Goal: Contribute content: Contribute content

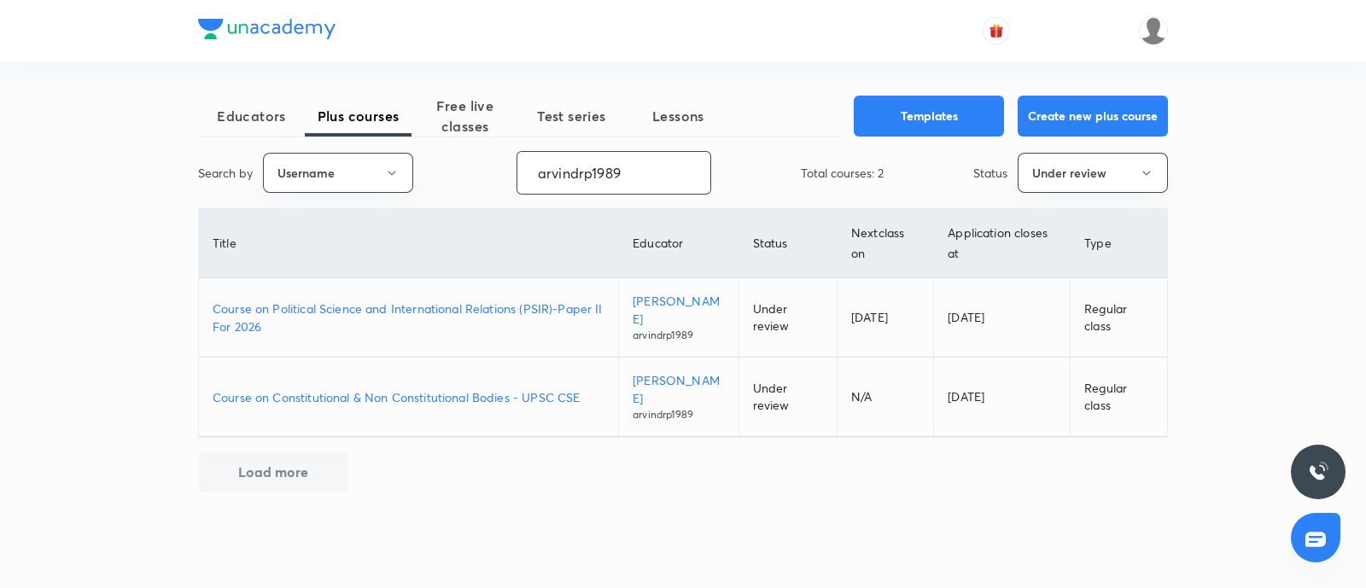
drag, startPoint x: 646, startPoint y: 186, endPoint x: 89, endPoint y: 168, distance: 557.1
click at [0, 151] on div "Educators Plus courses Free live classes Test series Lessons Templates Create n…" at bounding box center [683, 294] width 1366 height 588
paste input "unacademy-user-u20xm0bh313b"
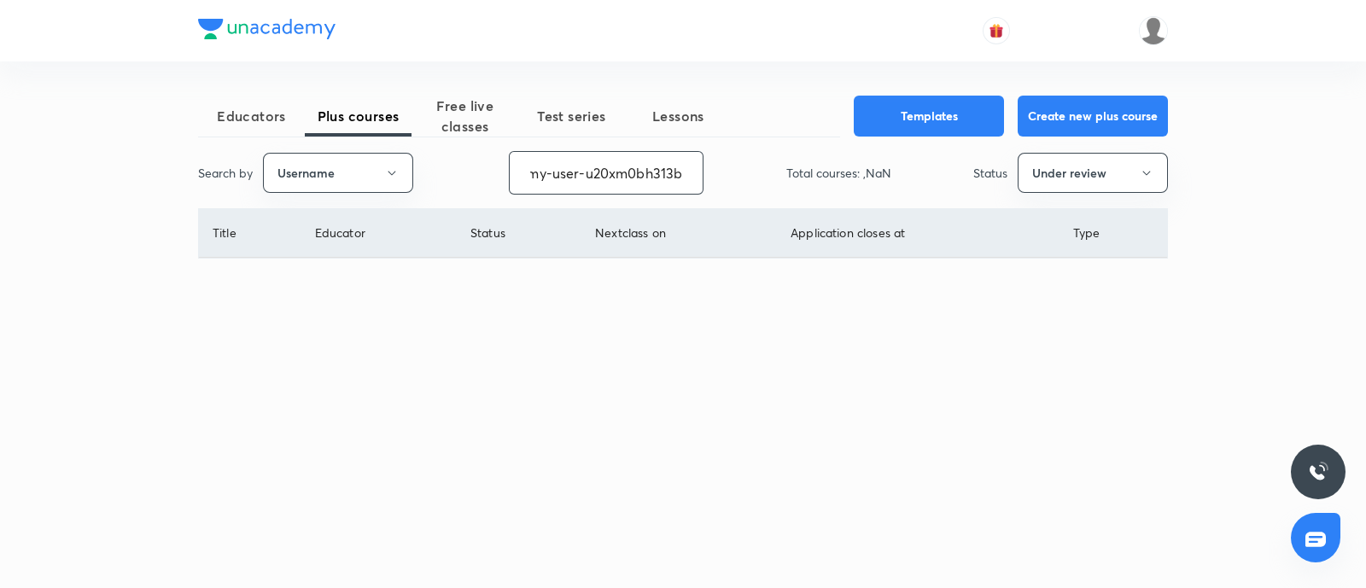
type input "unacademy-user-u20xm0bh313b"
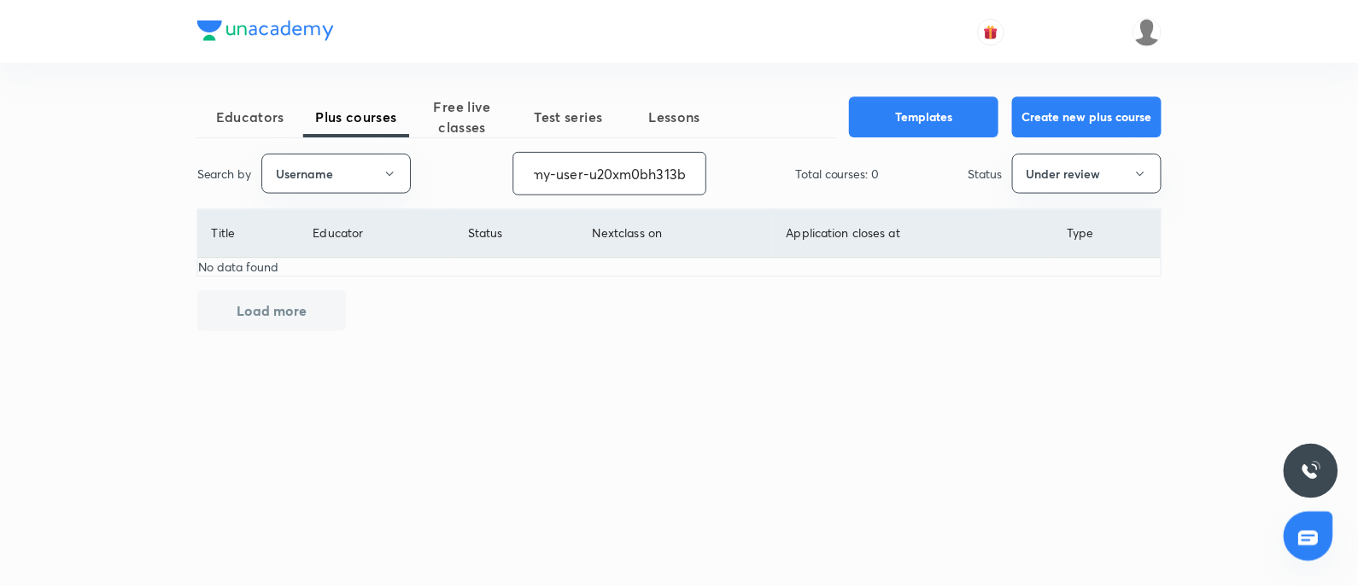
scroll to position [0, 0]
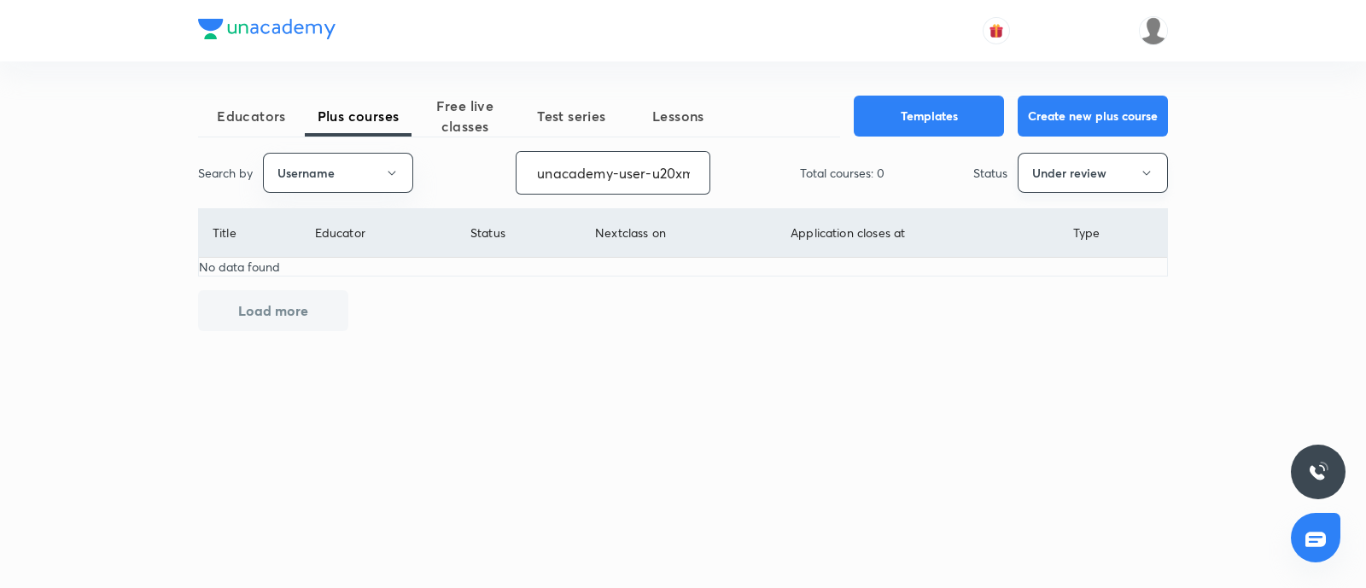
click at [1088, 176] on button "Under review" at bounding box center [1093, 173] width 150 height 40
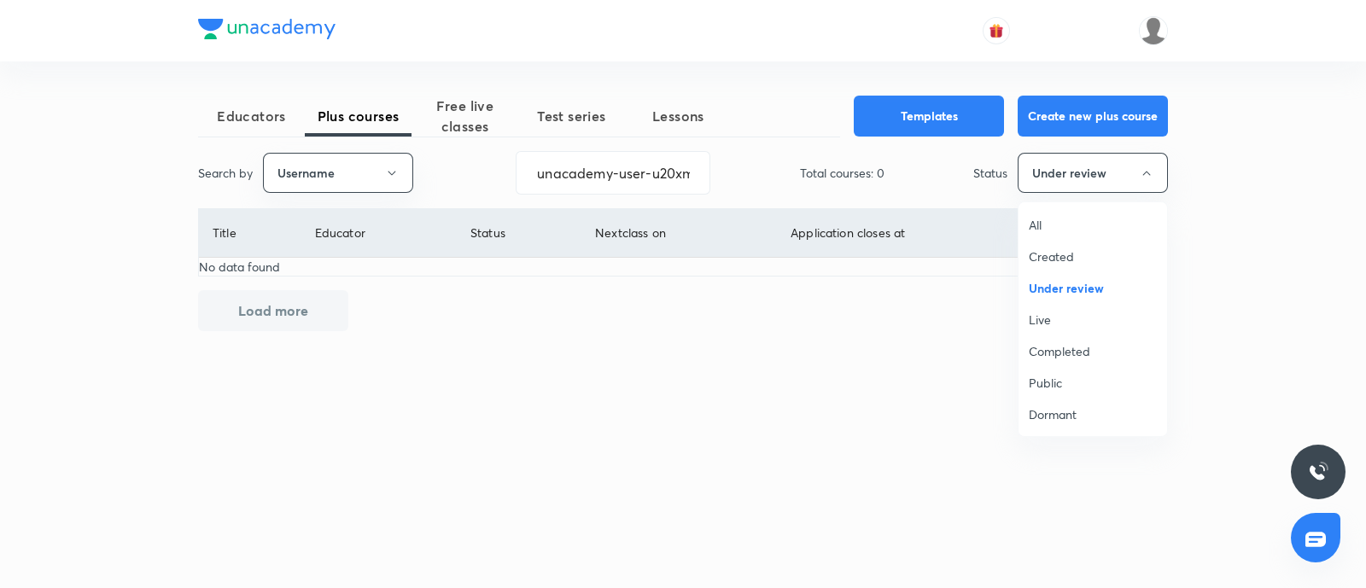
drag, startPoint x: 1076, startPoint y: 323, endPoint x: 752, endPoint y: 370, distance: 327.0
click at [1073, 323] on span "Live" at bounding box center [1093, 320] width 128 height 18
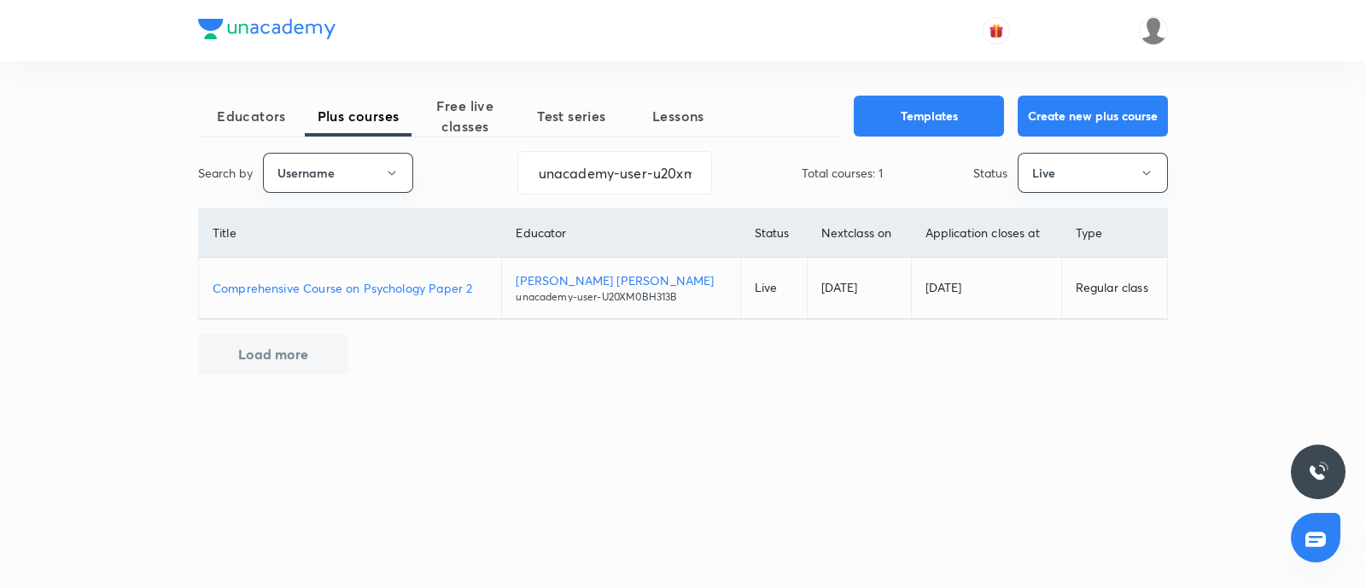
click at [426, 279] on p "Comprehensive Course on Psychology Paper 2" at bounding box center [350, 288] width 275 height 18
click at [1076, 180] on button "Live" at bounding box center [1093, 173] width 150 height 40
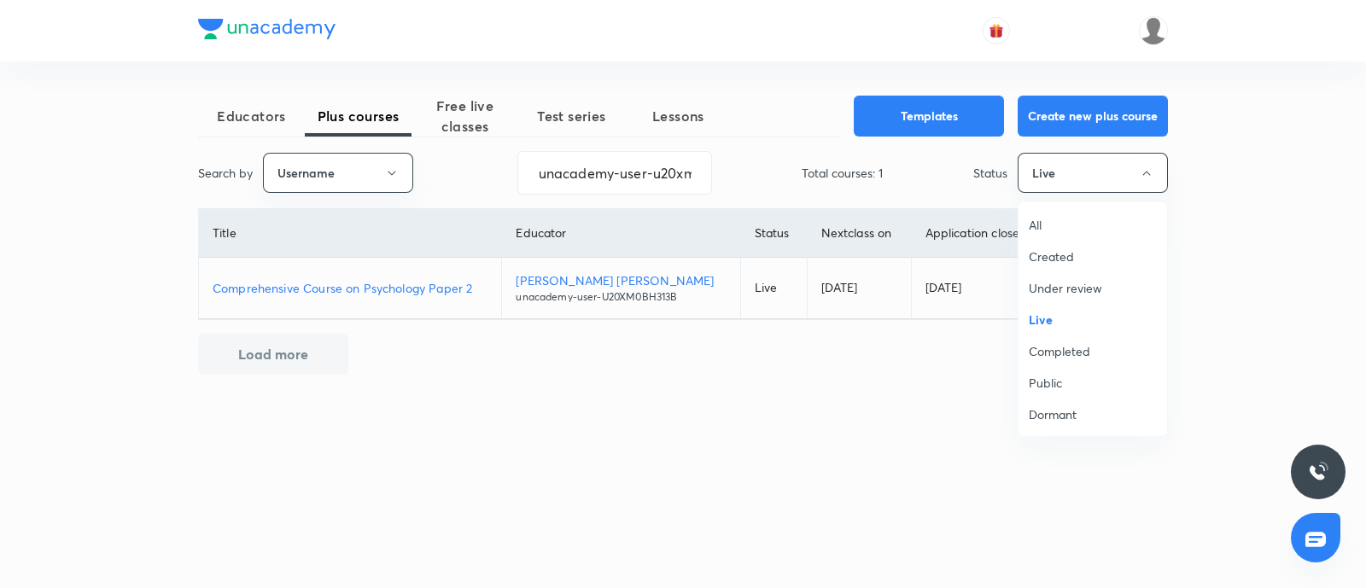
click at [1078, 344] on span "Completed" at bounding box center [1093, 351] width 128 height 18
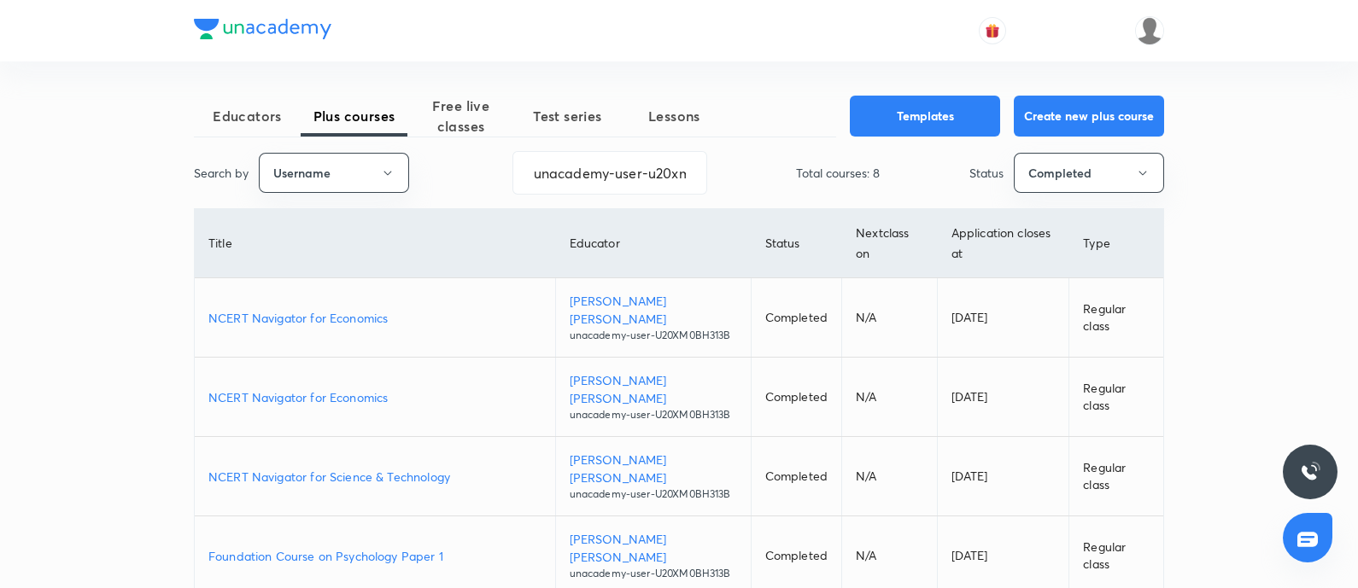
click at [342, 313] on p "NCERT Navigator for Economics" at bounding box center [374, 318] width 333 height 18
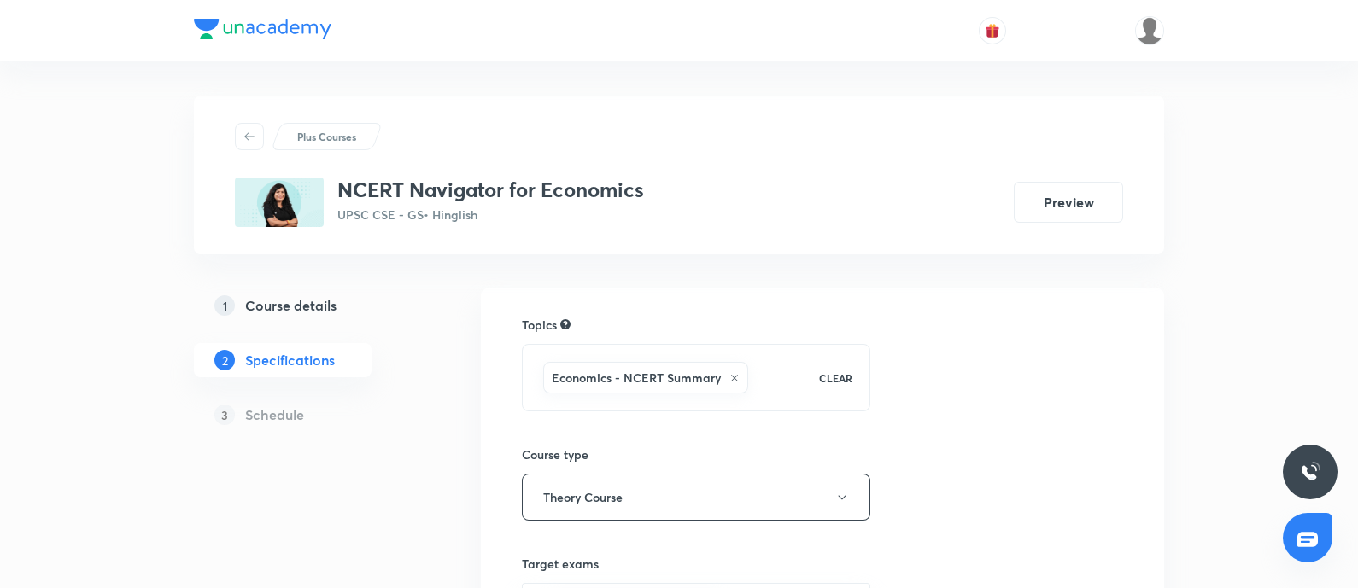
click at [325, 309] on h5 "Course details" at bounding box center [290, 305] width 91 height 20
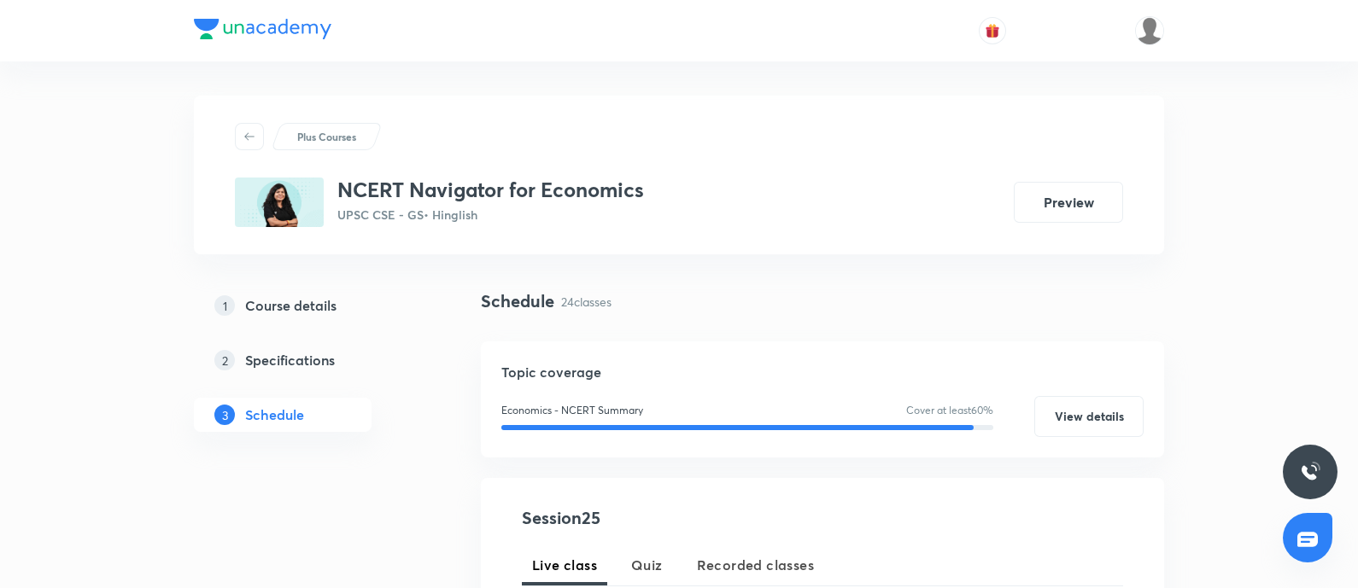
scroll to position [426, 0]
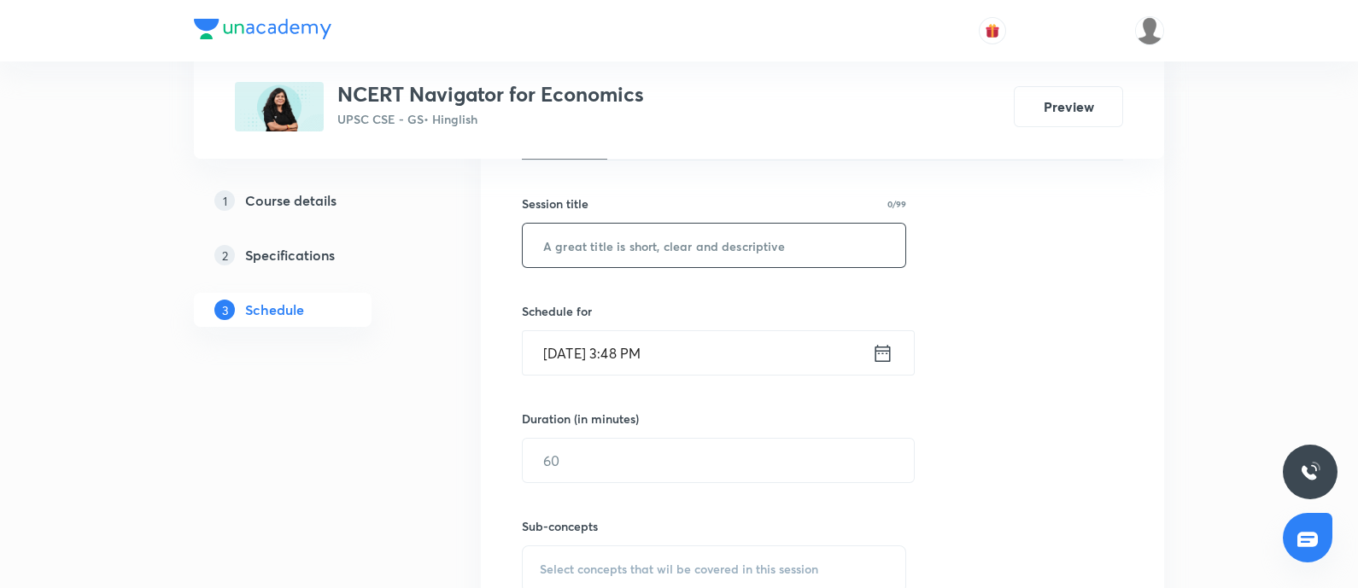
click at [563, 251] on input "text" at bounding box center [714, 246] width 383 height 44
click at [531, 234] on input "Miscellaneous Session" at bounding box center [714, 246] width 383 height 44
type input "Miscellaneous Session"
click at [877, 347] on icon at bounding box center [882, 354] width 21 height 24
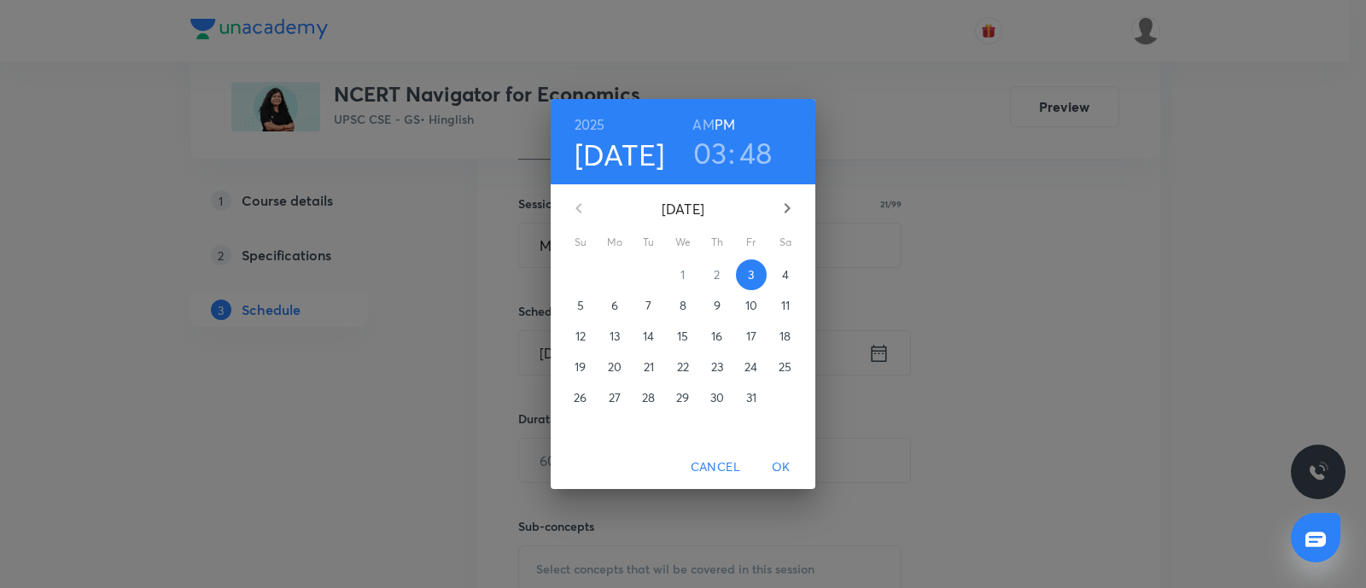
click at [620, 313] on span "6" at bounding box center [614, 305] width 31 height 17
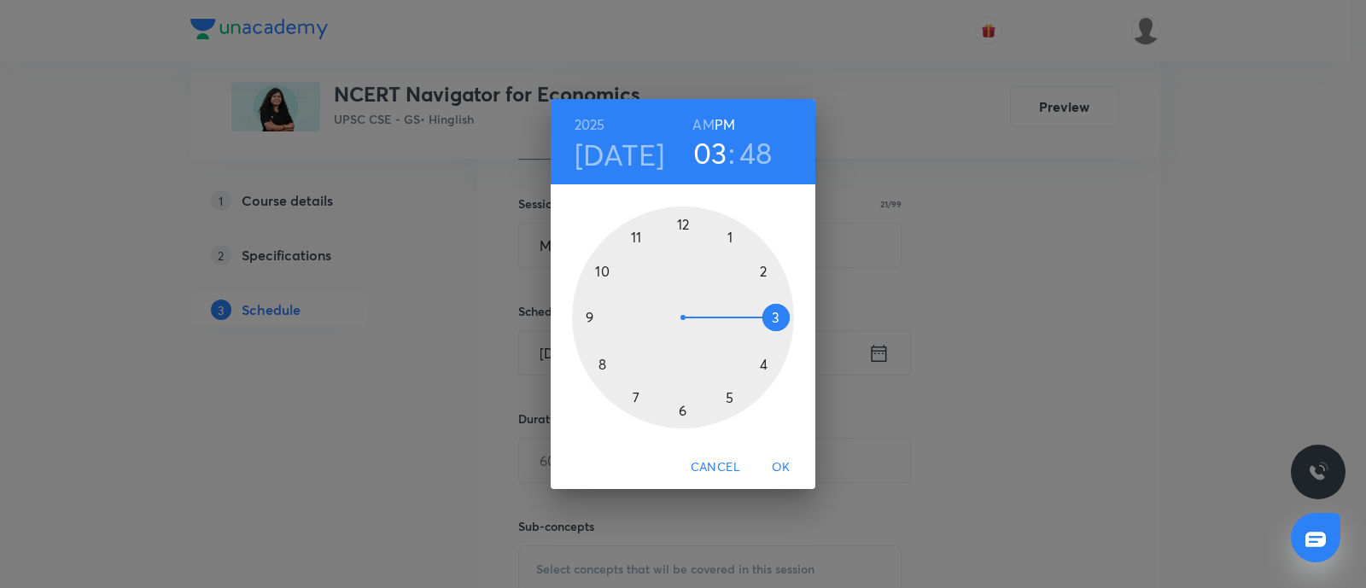
drag, startPoint x: 465, startPoint y: 367, endPoint x: 981, endPoint y: 264, distance: 526.0
click at [465, 369] on div "[DATE] 03 : 48 AM PM 1 2 3 4 5 6 7 8 9 10 11 12 Cancel OK" at bounding box center [683, 294] width 1366 height 588
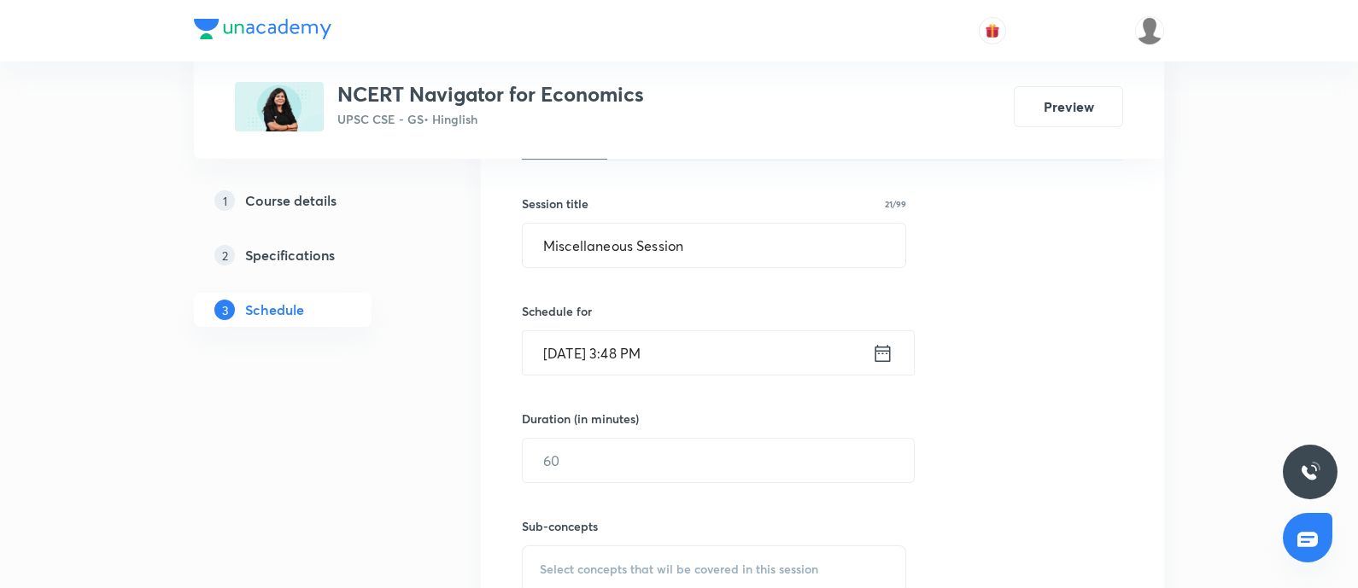
click at [880, 354] on icon at bounding box center [882, 354] width 21 height 24
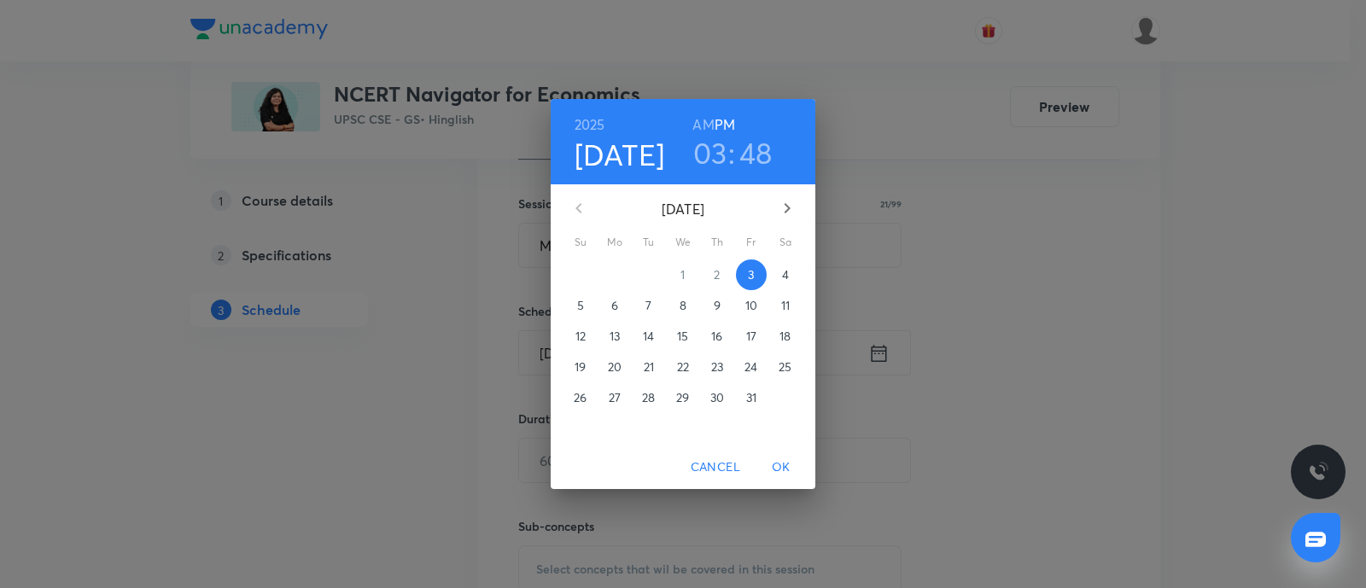
click at [600, 315] on div "6" at bounding box center [615, 305] width 34 height 31
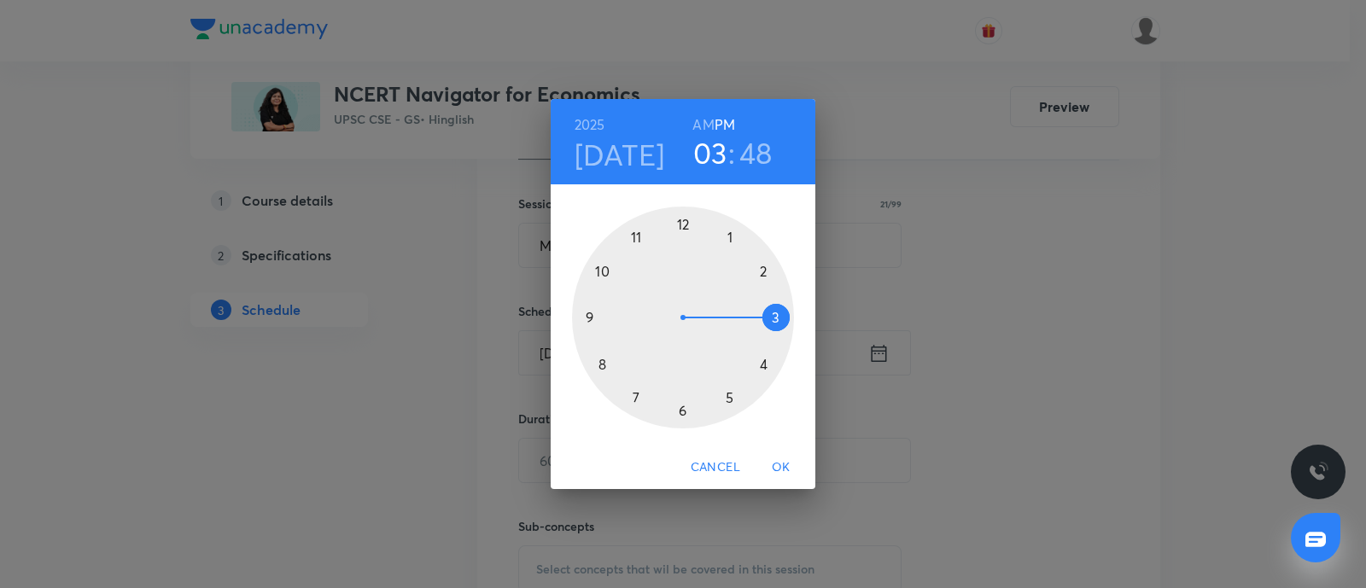
drag, startPoint x: 754, startPoint y: 272, endPoint x: 720, endPoint y: 226, distance: 57.4
click at [755, 273] on div at bounding box center [683, 318] width 222 height 222
click at [687, 225] on div at bounding box center [683, 318] width 222 height 222
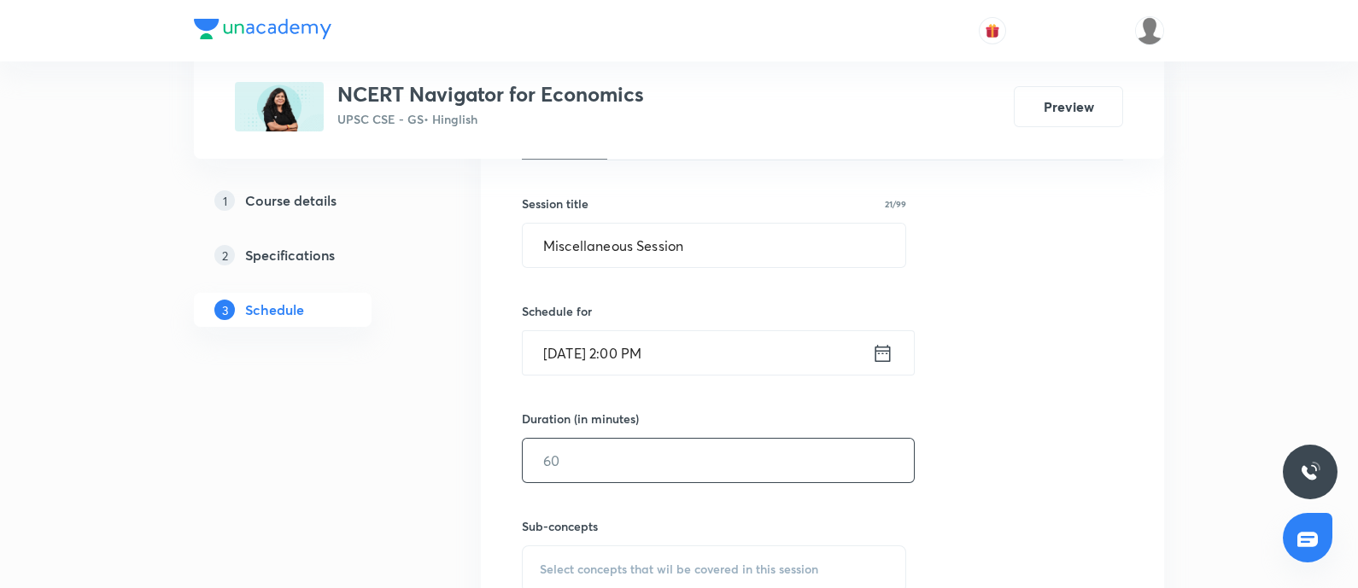
click at [598, 469] on input "text" at bounding box center [718, 461] width 391 height 44
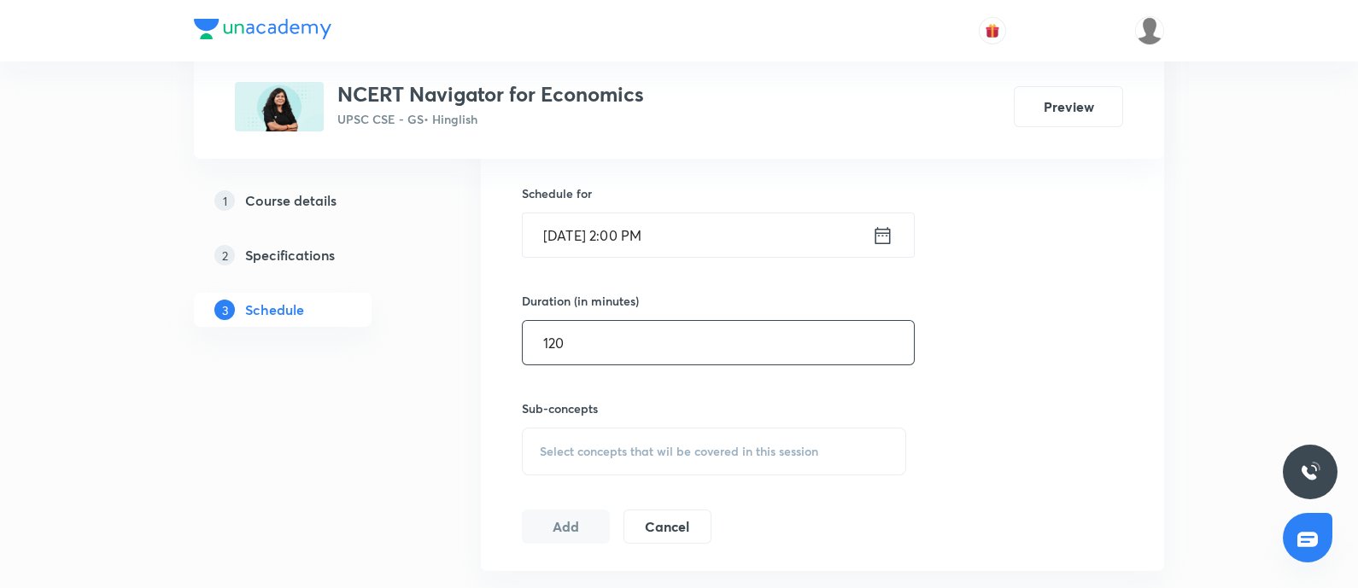
scroll to position [640, 0]
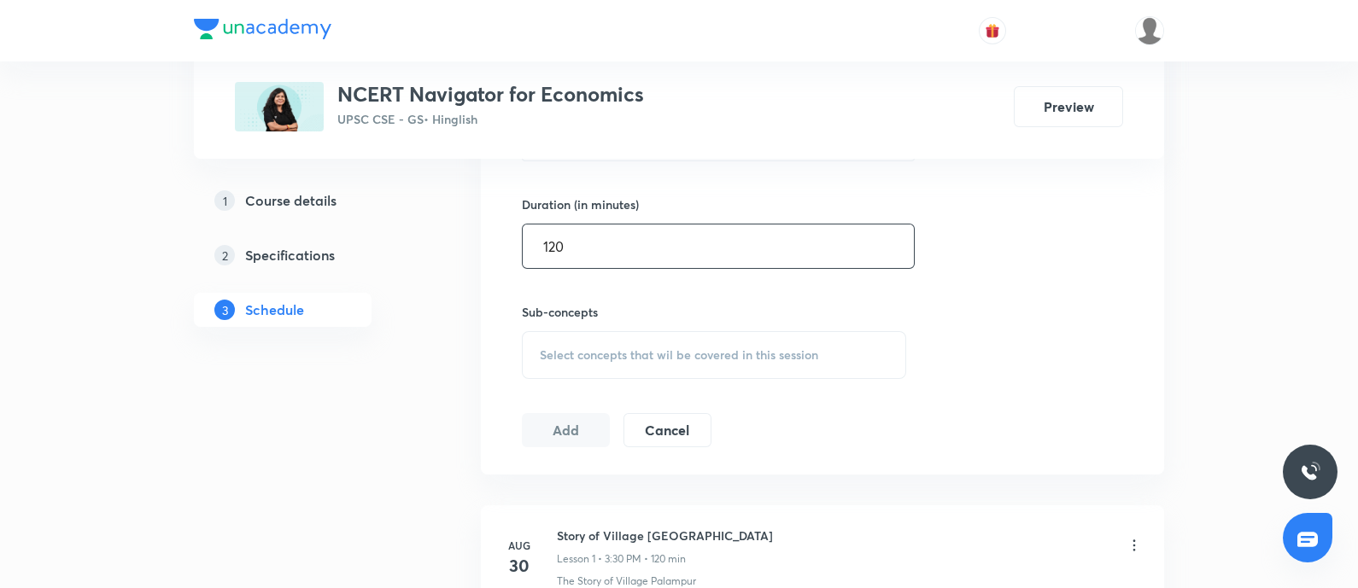
type input "120"
click at [621, 351] on span "Select concepts that wil be covered in this session" at bounding box center [679, 355] width 278 height 14
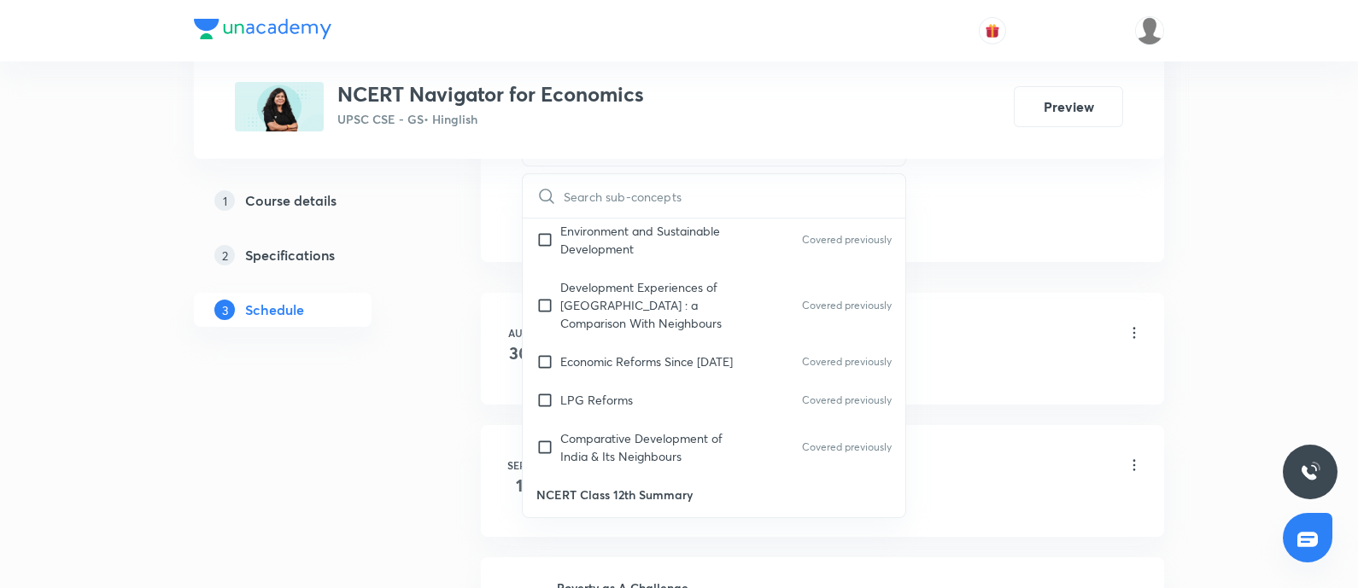
scroll to position [974, 0]
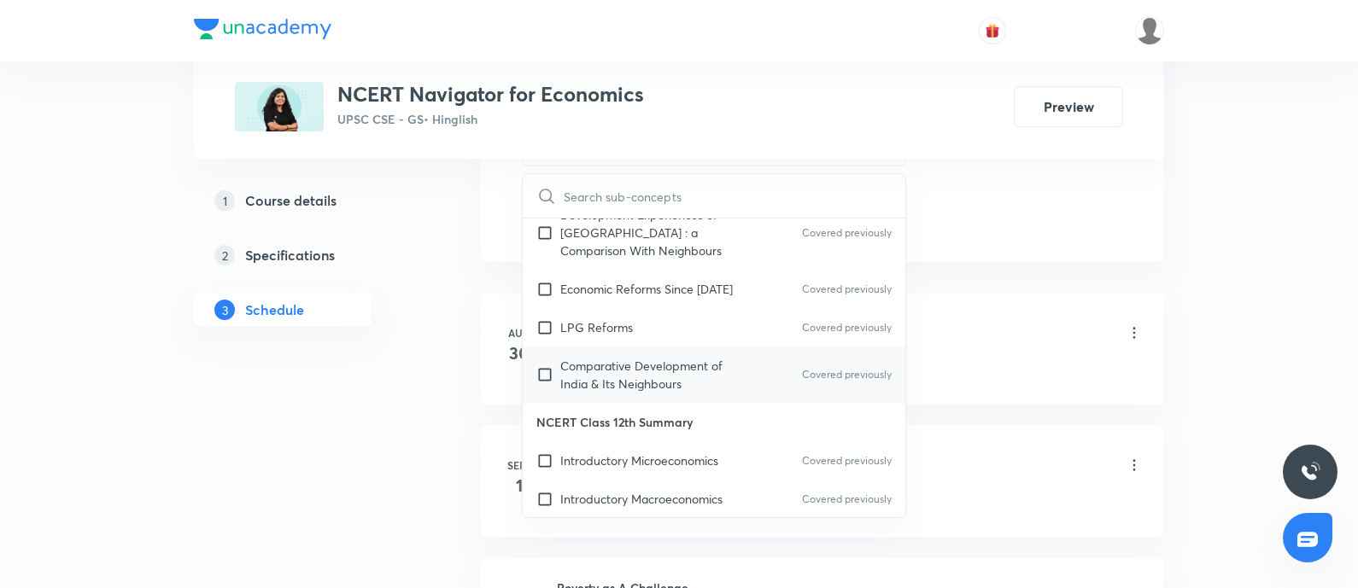
click at [687, 383] on p "Comparative Development of India & Its Neighbours" at bounding box center [646, 375] width 172 height 36
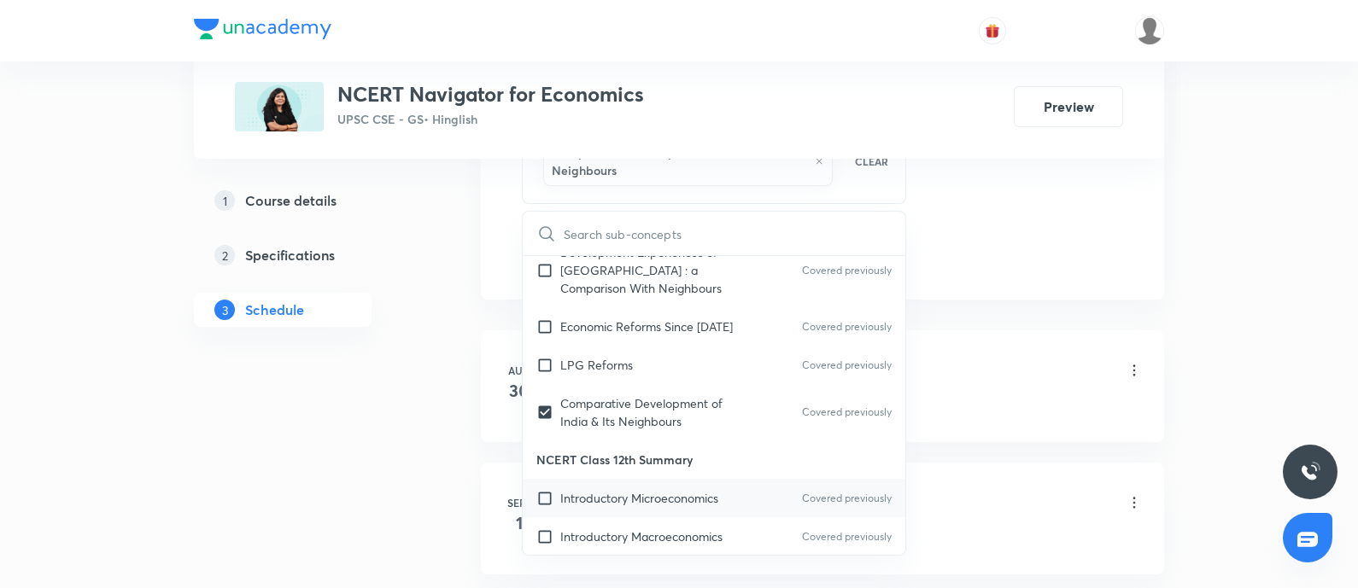
click at [634, 500] on p "Introductory Microeconomics" at bounding box center [639, 498] width 158 height 18
checkbox input "true"
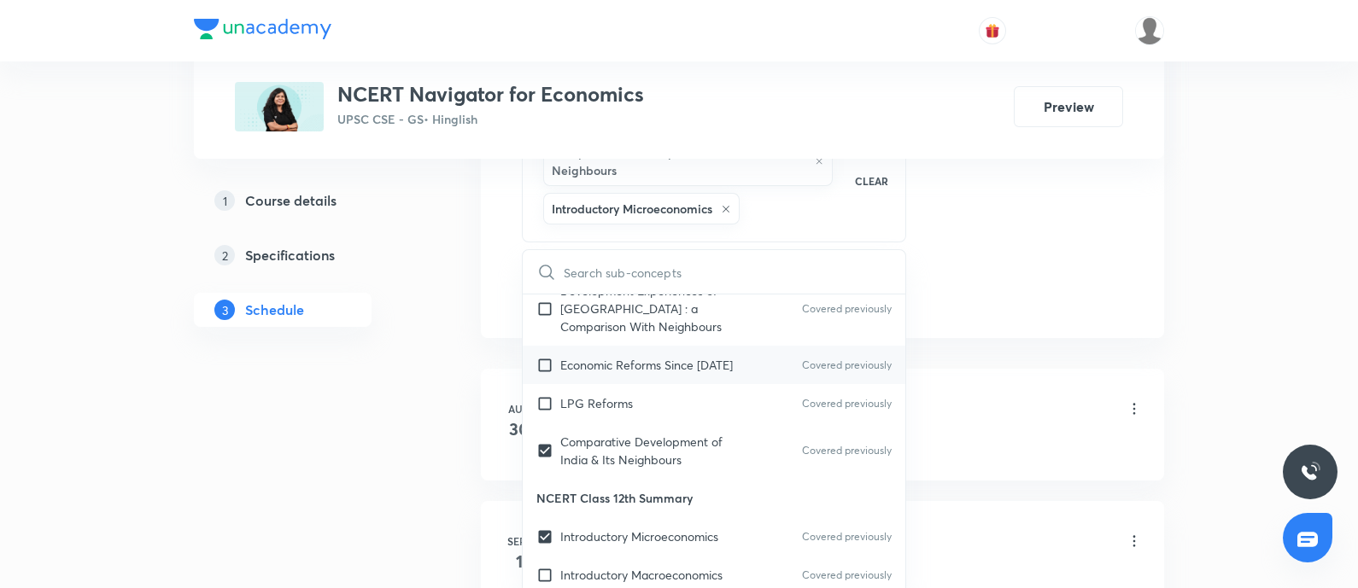
drag, startPoint x: 616, startPoint y: 570, endPoint x: 611, endPoint y: 380, distance: 189.6
click at [616, 569] on p "Introductory Macroeconomics" at bounding box center [641, 575] width 162 height 18
checkbox input "true"
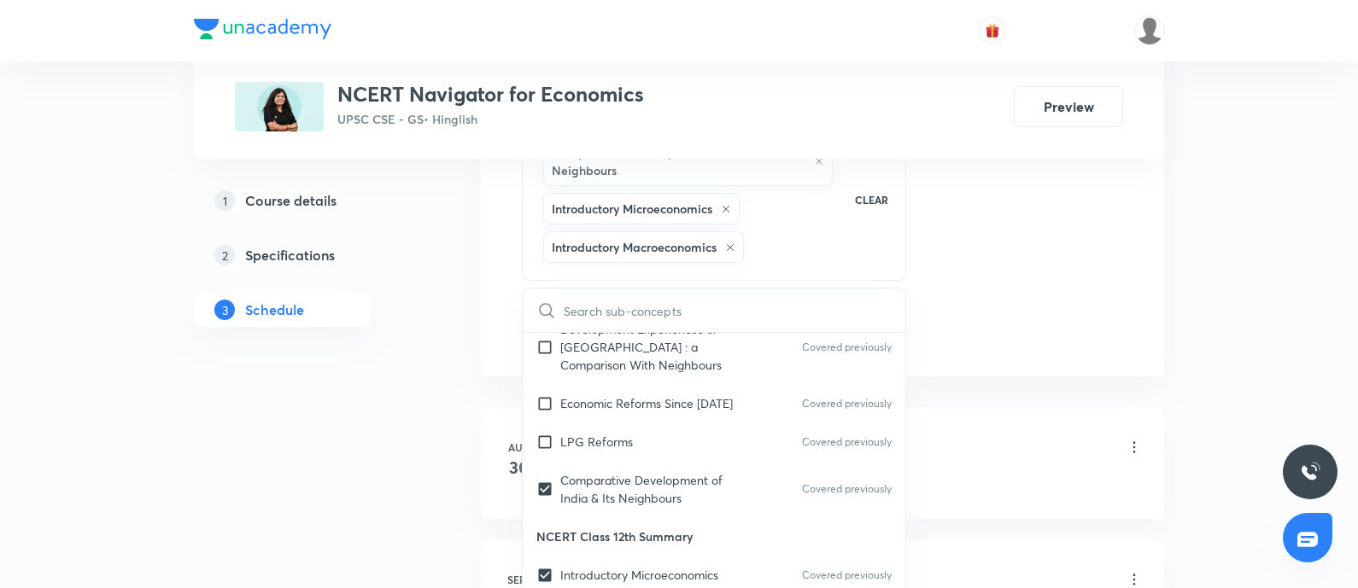
drag, startPoint x: 639, startPoint y: 394, endPoint x: 213, endPoint y: 476, distance: 433.9
click at [638, 395] on p "Economic Reforms Since [DATE]" at bounding box center [646, 404] width 172 height 18
checkbox input "true"
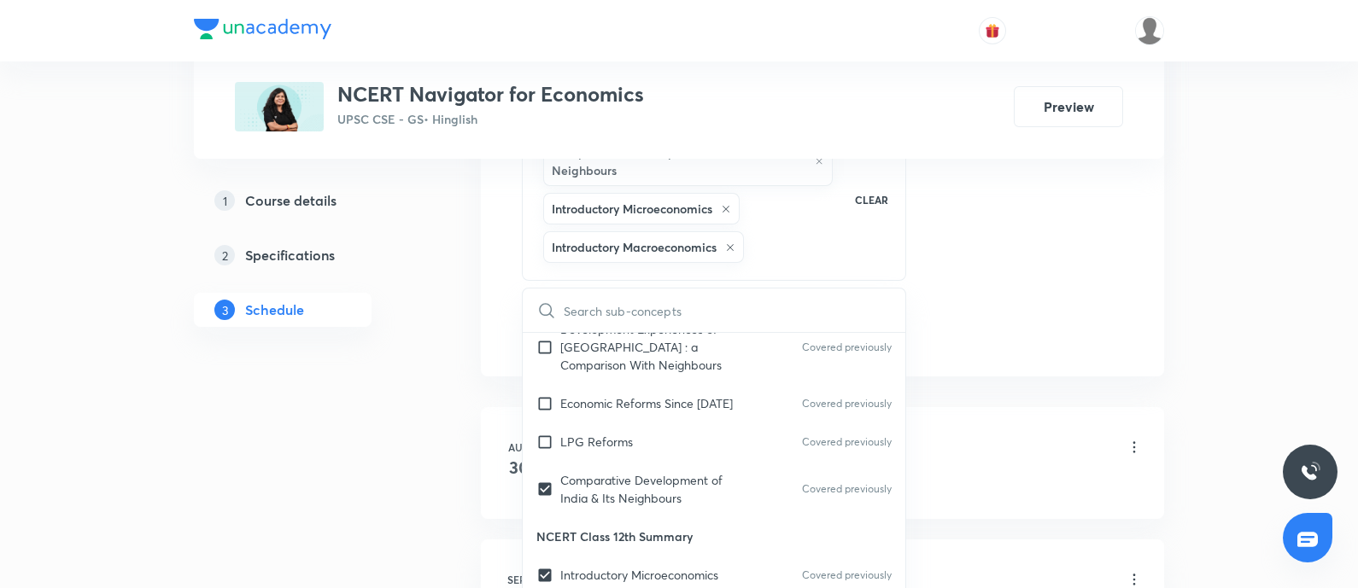
checkbox input "true"
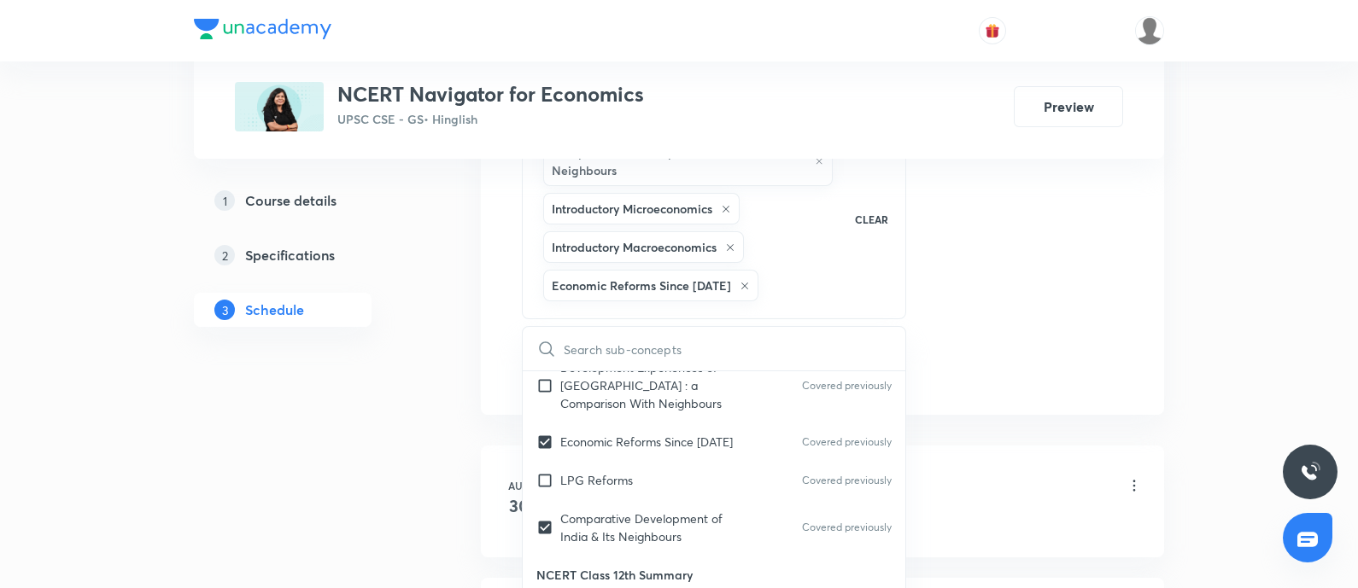
drag, startPoint x: 297, startPoint y: 430, endPoint x: 640, endPoint y: 360, distance: 350.4
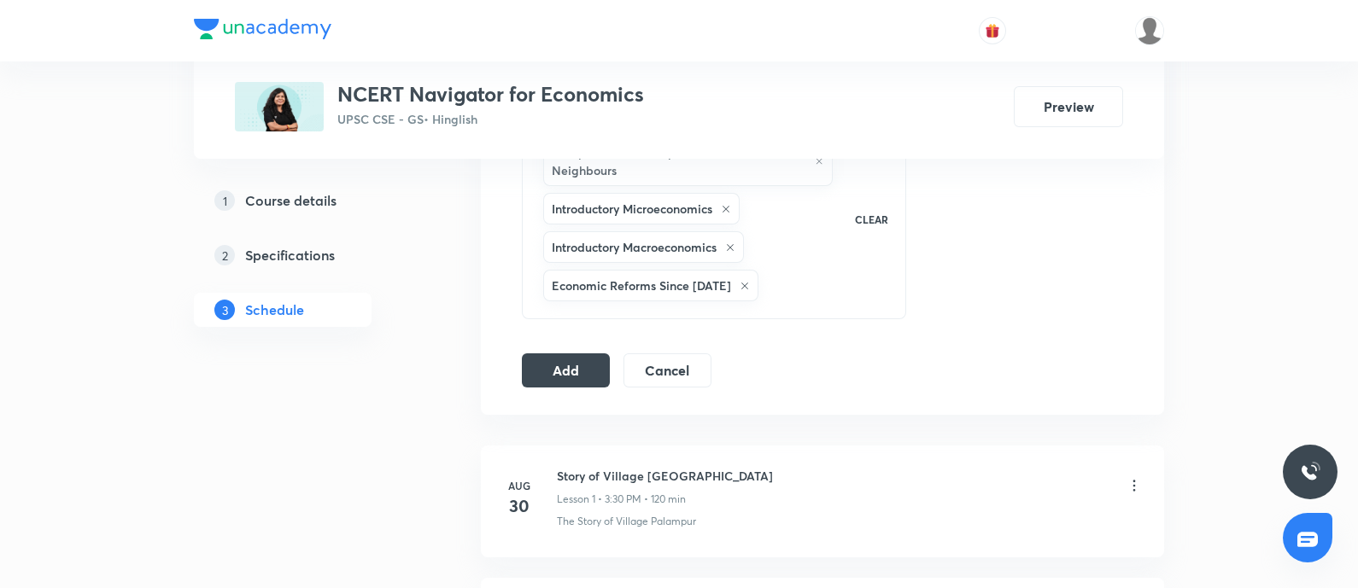
drag, startPoint x: 596, startPoint y: 367, endPoint x: 1167, endPoint y: 335, distance: 571.4
click at [594, 367] on button "Add" at bounding box center [566, 371] width 88 height 34
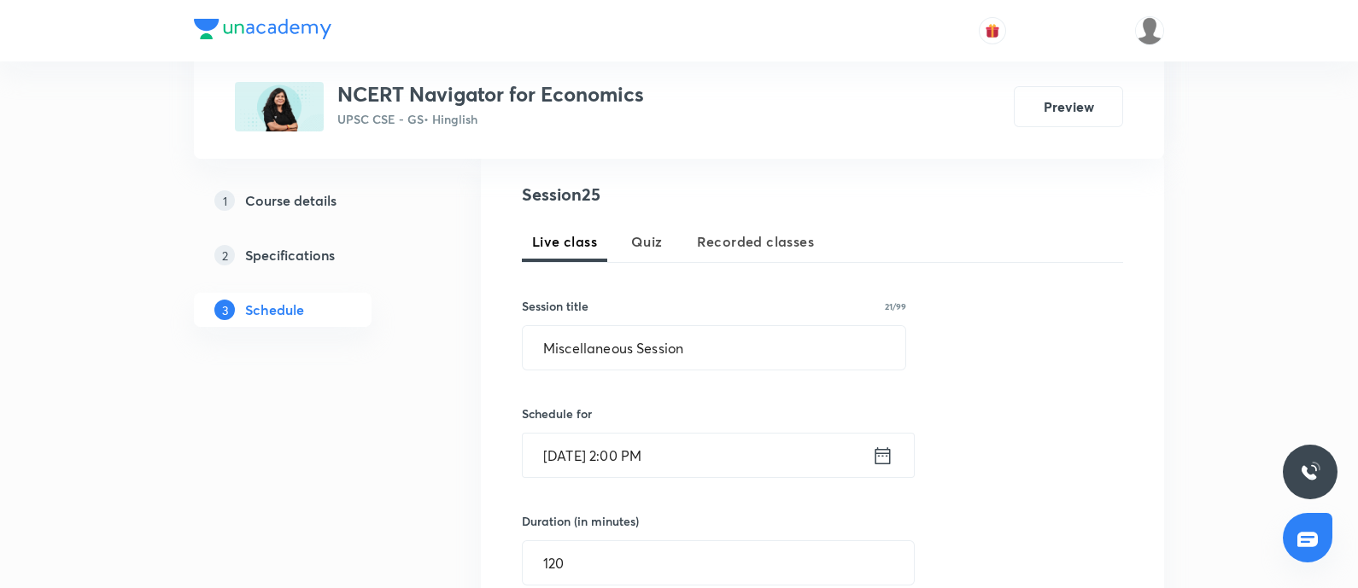
scroll to position [661, 0]
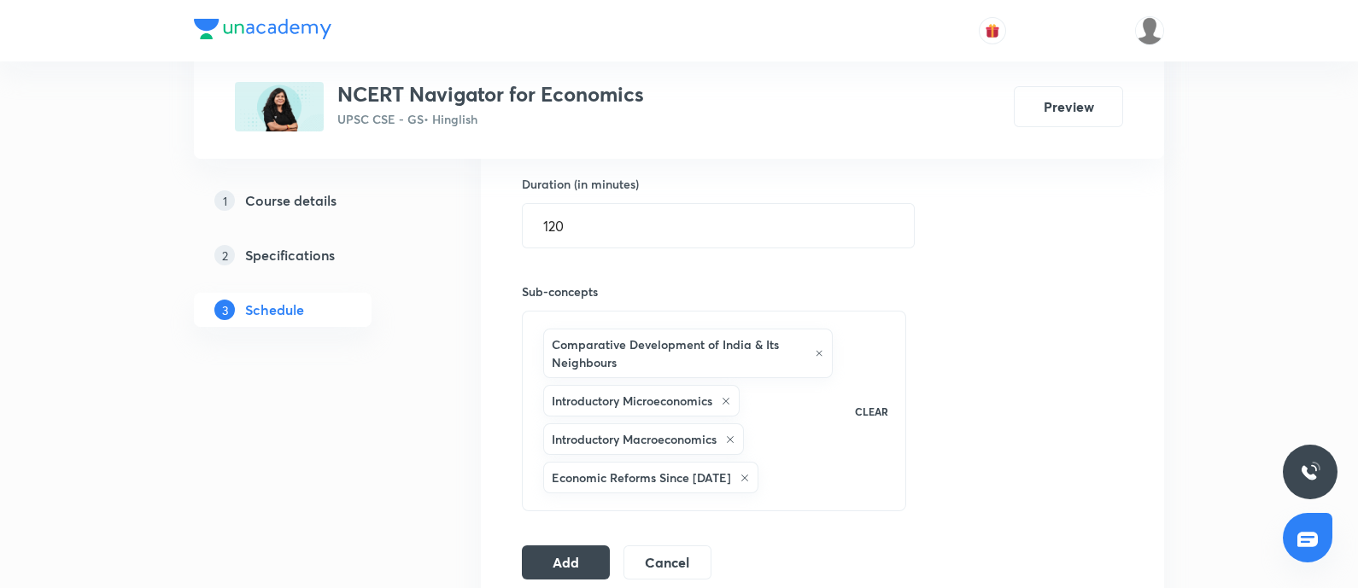
drag, startPoint x: 561, startPoint y: 565, endPoint x: 1303, endPoint y: 342, distance: 775.1
click at [561, 564] on button "Add" at bounding box center [566, 563] width 88 height 34
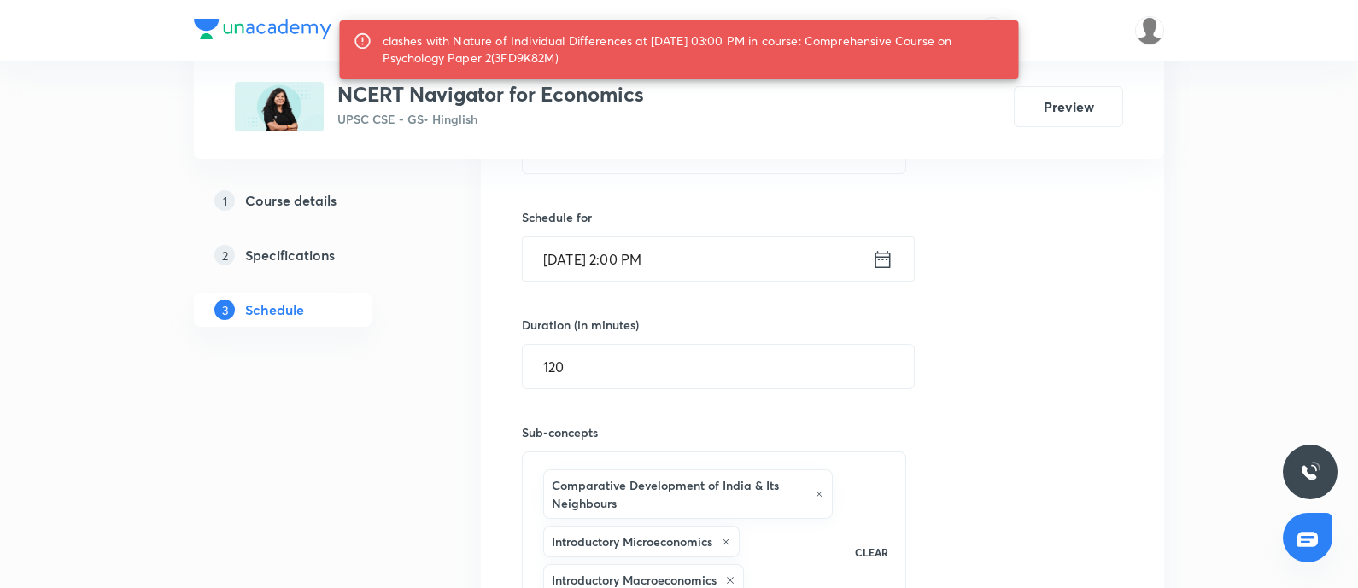
scroll to position [341, 0]
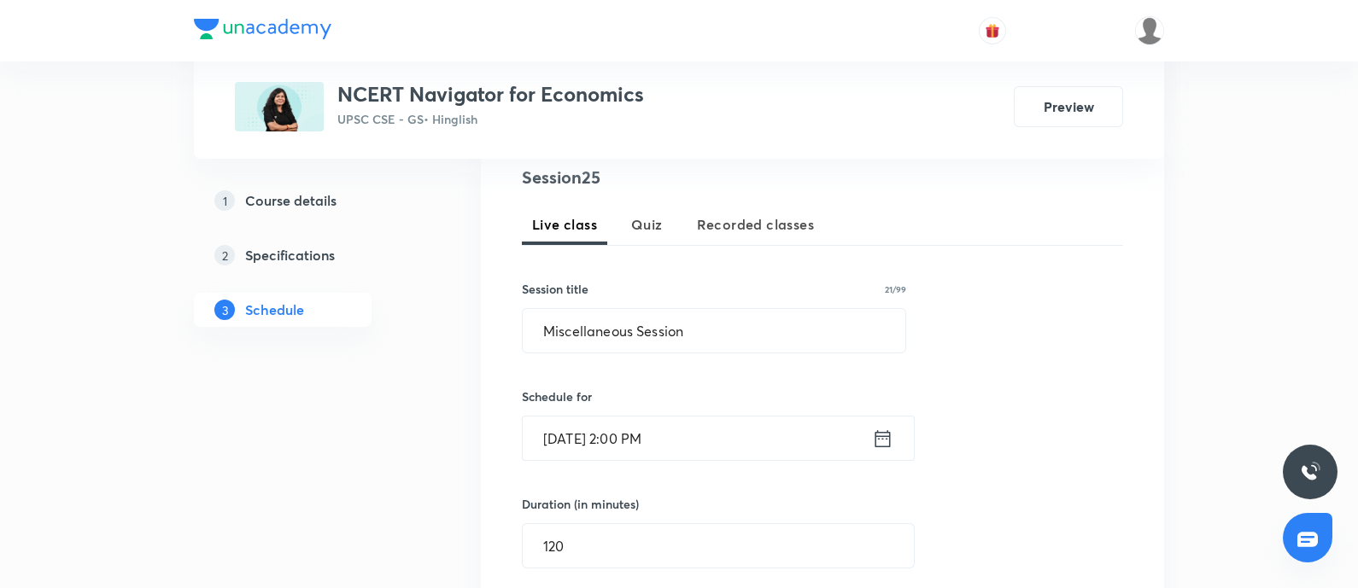
click at [876, 429] on icon at bounding box center [882, 439] width 21 height 24
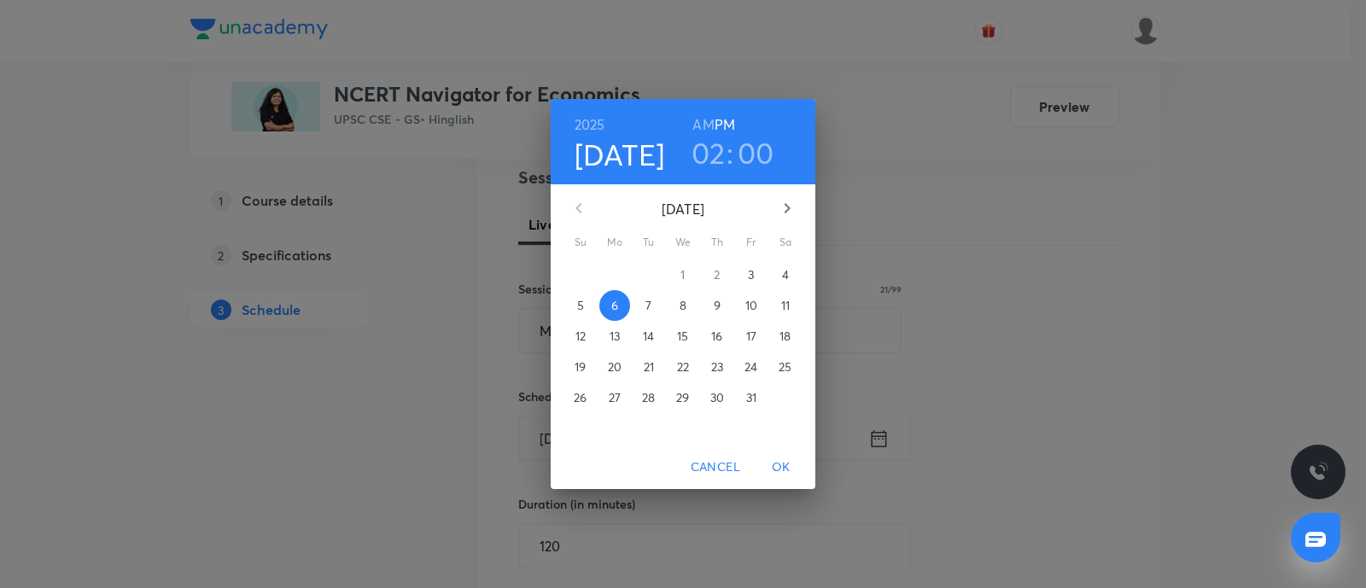
click at [705, 161] on h3 "02" at bounding box center [709, 153] width 34 height 36
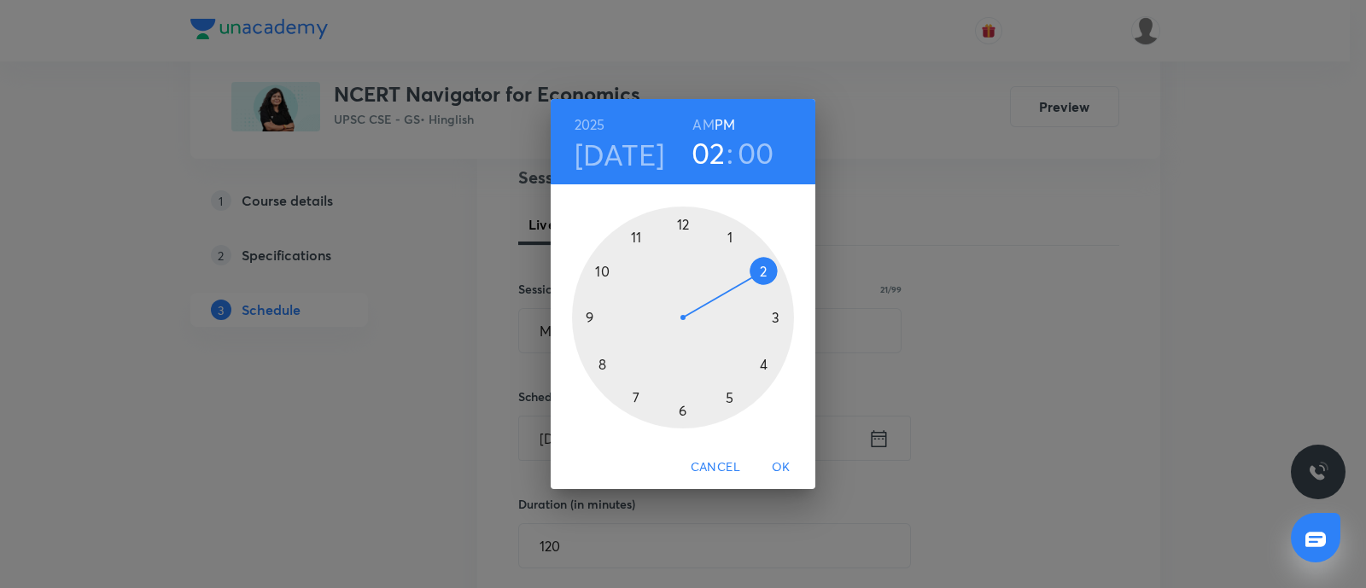
drag, startPoint x: 679, startPoint y: 224, endPoint x: 694, endPoint y: 203, distance: 25.6
click at [681, 224] on div at bounding box center [683, 318] width 222 height 222
click at [787, 463] on span "OK" at bounding box center [781, 467] width 41 height 21
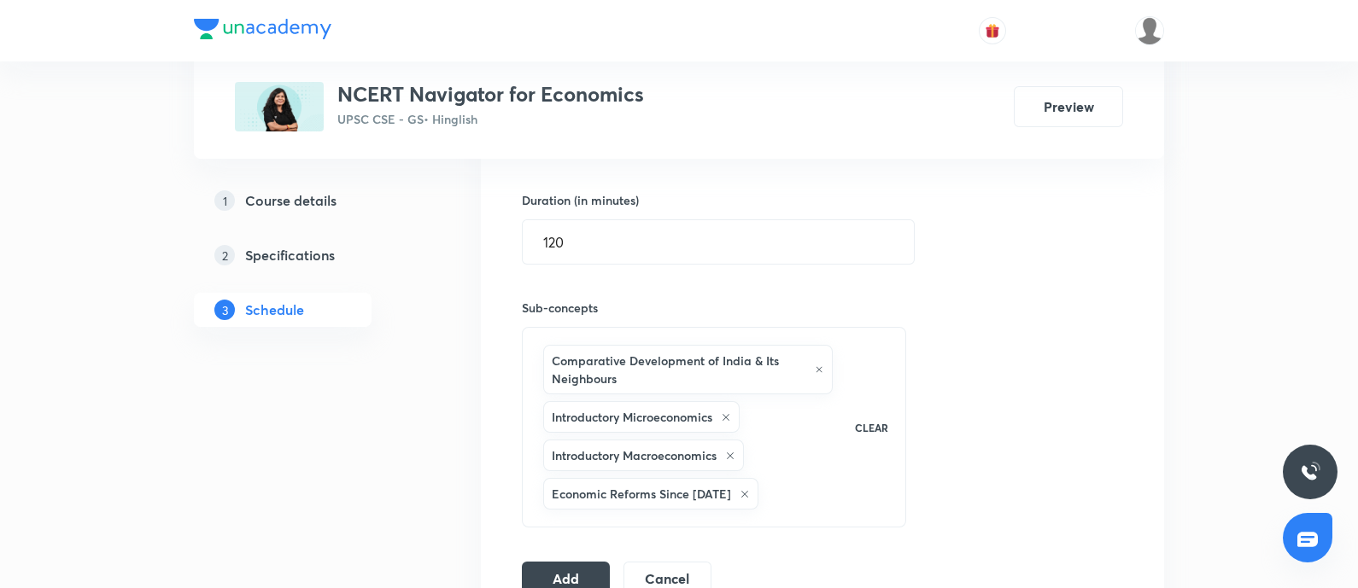
scroll to position [768, 0]
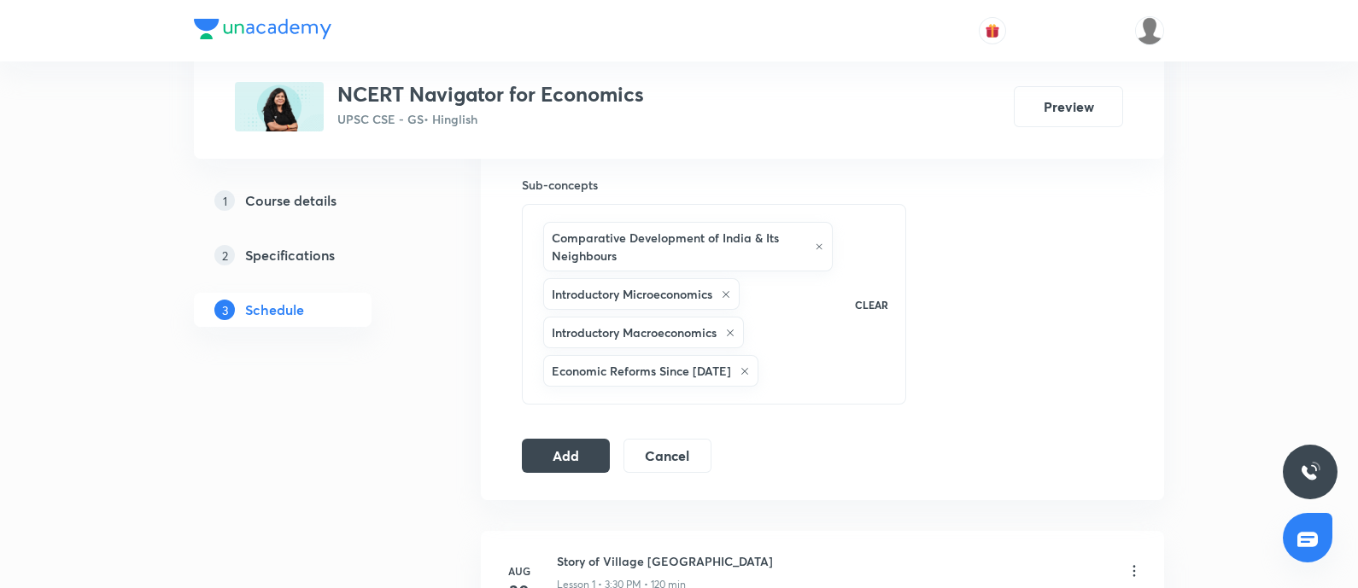
drag, startPoint x: 542, startPoint y: 452, endPoint x: 1256, endPoint y: 451, distance: 713.9
click at [542, 451] on button "Add" at bounding box center [566, 456] width 88 height 34
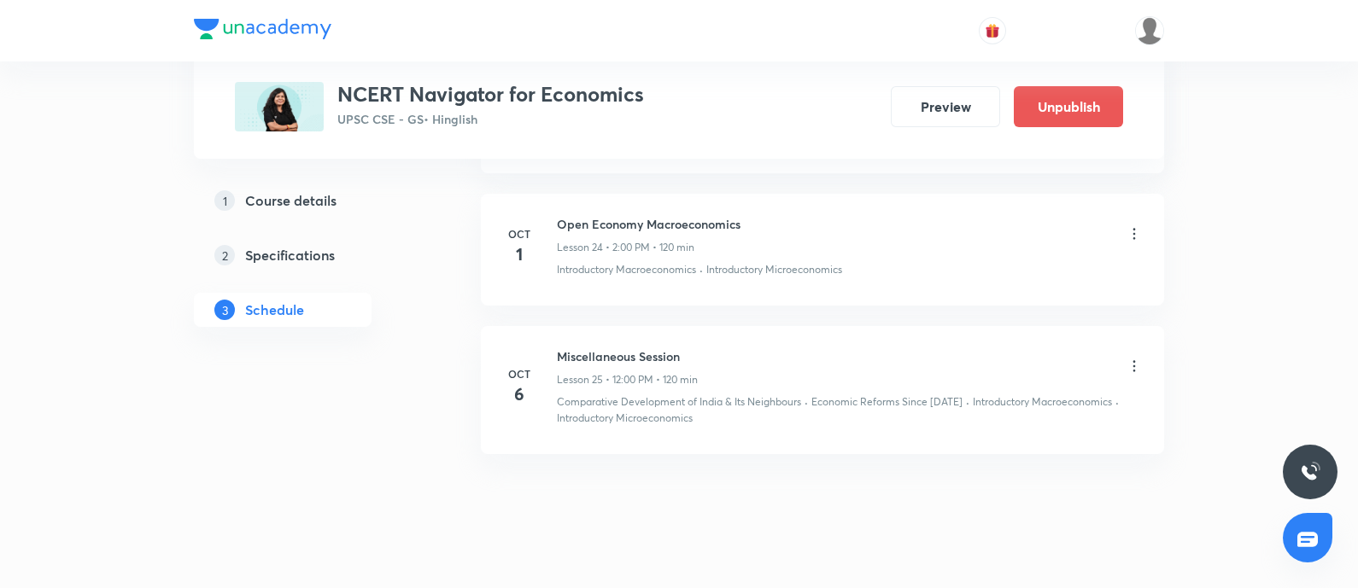
scroll to position [3451, 0]
drag, startPoint x: 559, startPoint y: 332, endPoint x: 816, endPoint y: 319, distance: 257.4
click at [816, 324] on li "[DATE] Miscellaneous Session Lesson 25 • 12:00 PM • 120 min Comparative Develop…" at bounding box center [822, 387] width 683 height 127
copy h6 "Miscellaneous Session"
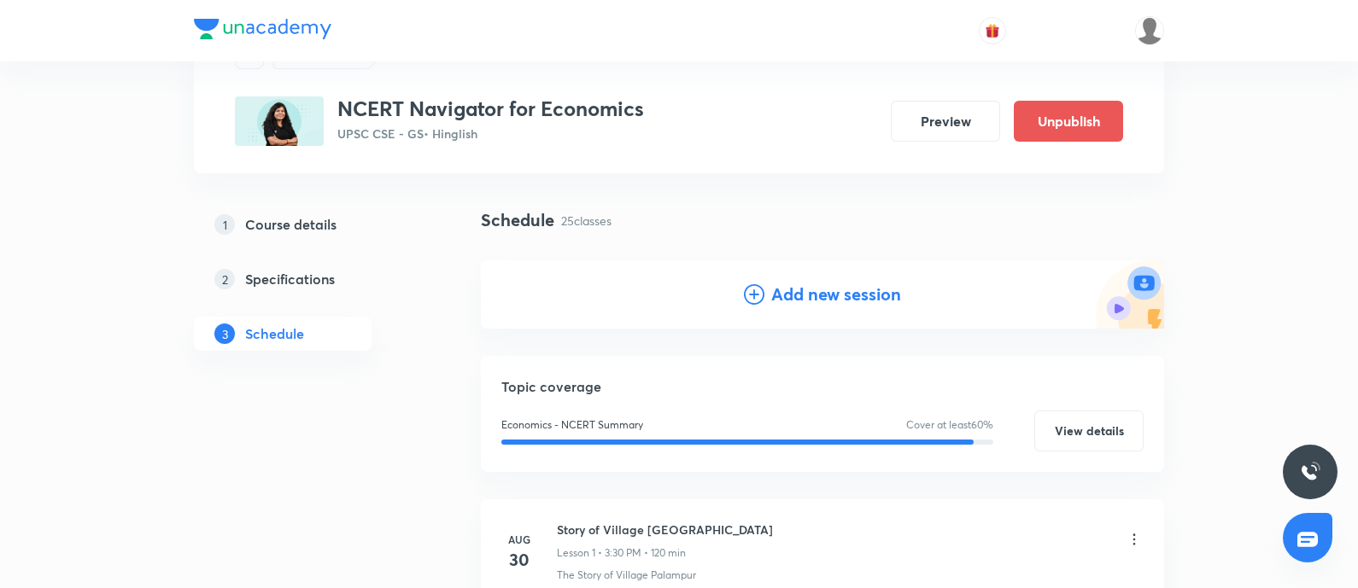
scroll to position [0, 0]
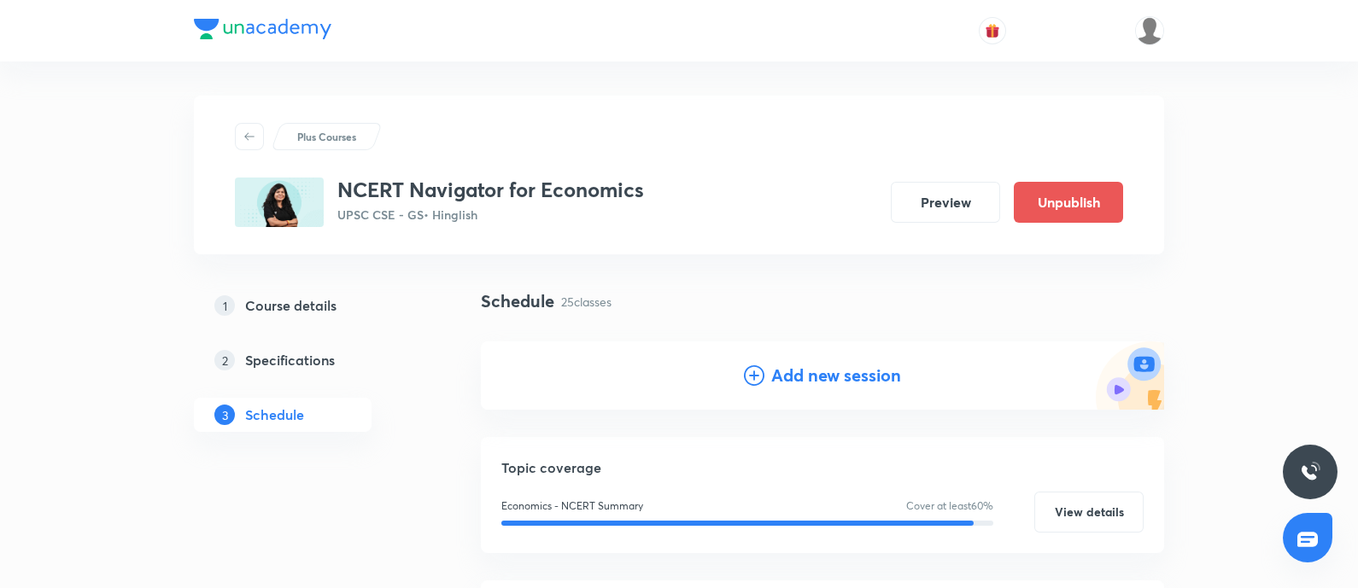
drag, startPoint x: 811, startPoint y: 377, endPoint x: 530, endPoint y: 424, distance: 284.9
click at [811, 377] on h4 "Add new session" at bounding box center [836, 376] width 130 height 26
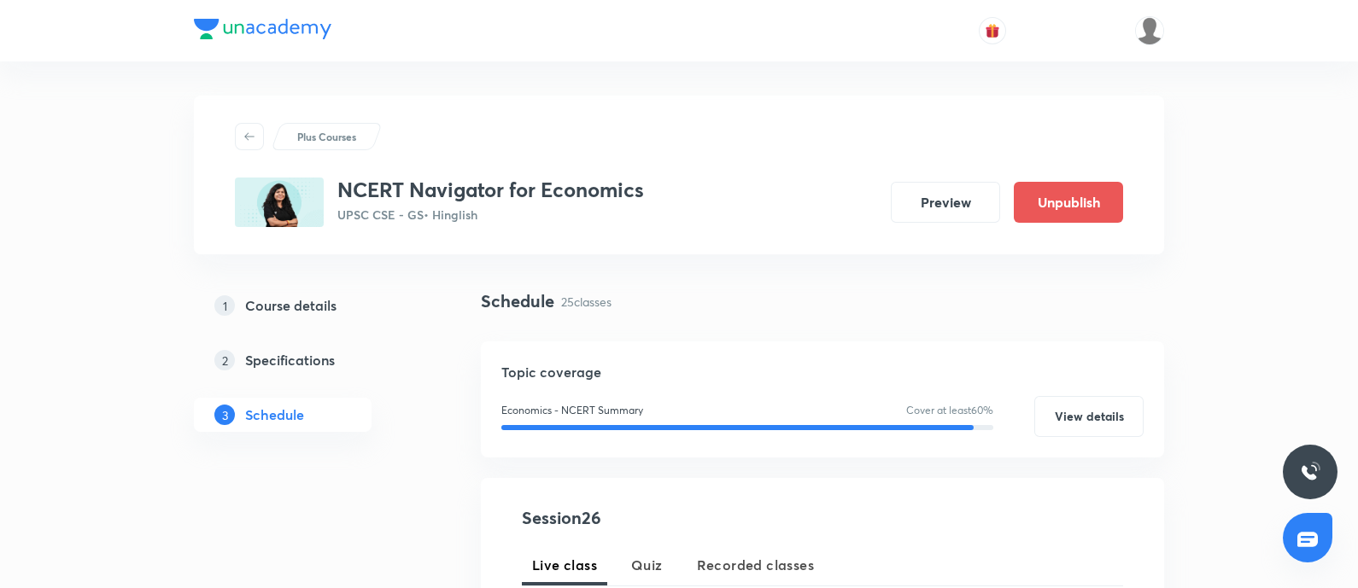
scroll to position [213, 0]
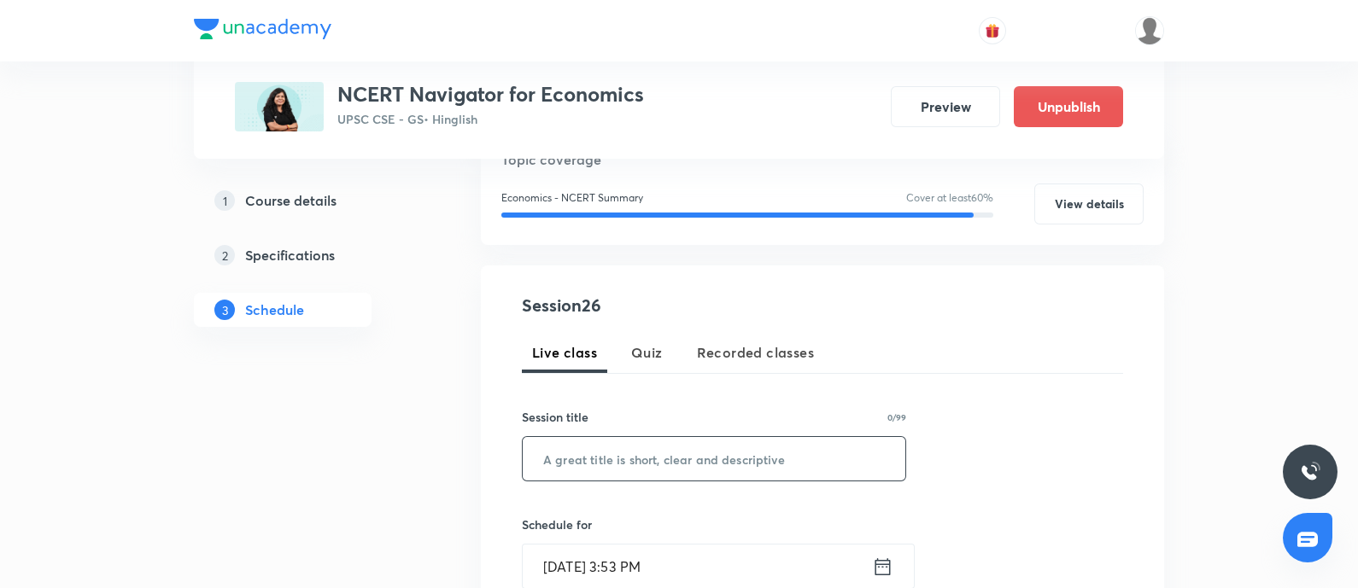
click at [553, 441] on input "text" at bounding box center [714, 459] width 383 height 44
paste input "Miscellaneous Session"
click at [533, 464] on input "Miscellaneous Session" at bounding box center [714, 459] width 383 height 44
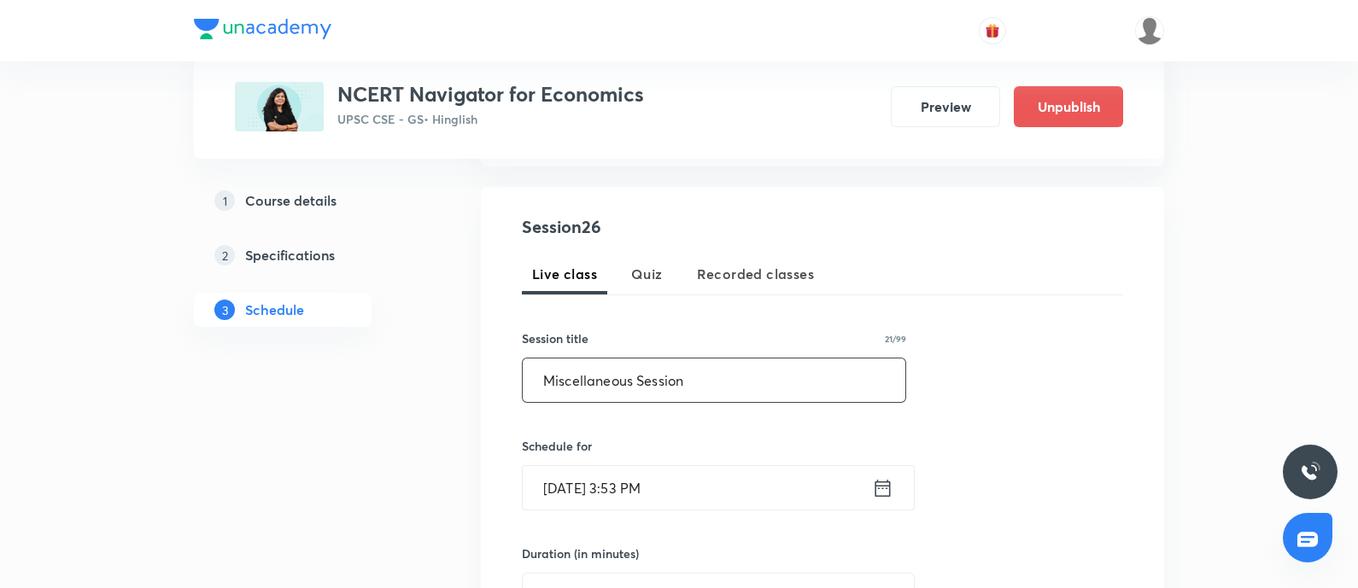
scroll to position [320, 0]
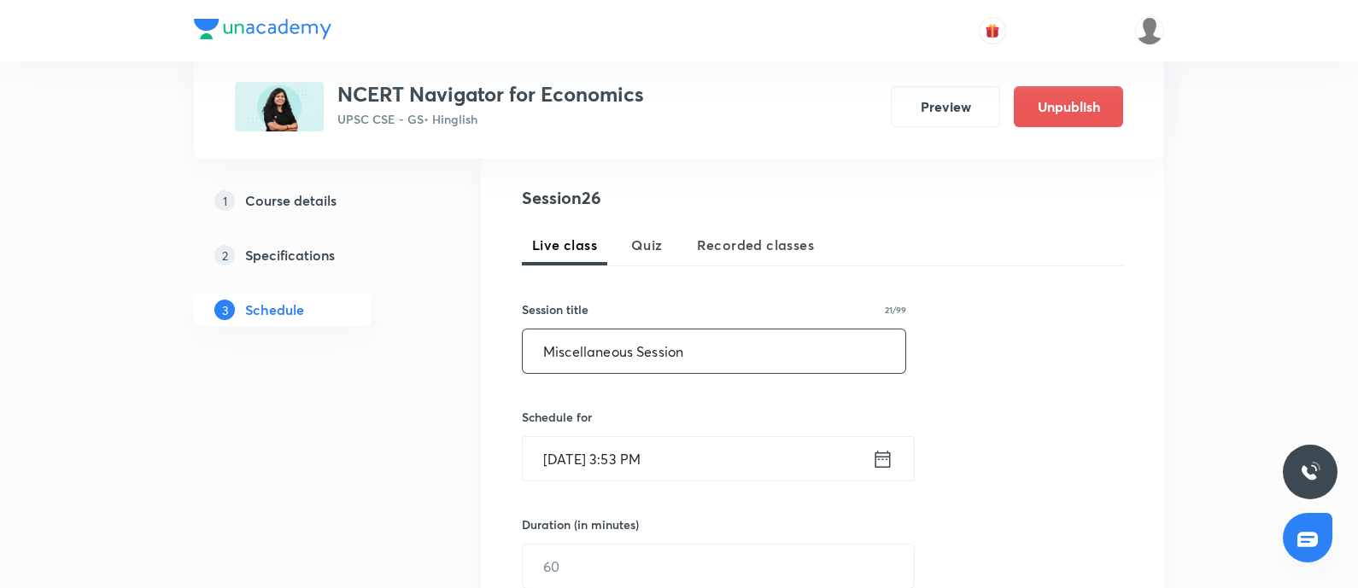
type input "Miscellaneous Session"
click at [872, 452] on icon at bounding box center [882, 459] width 21 height 24
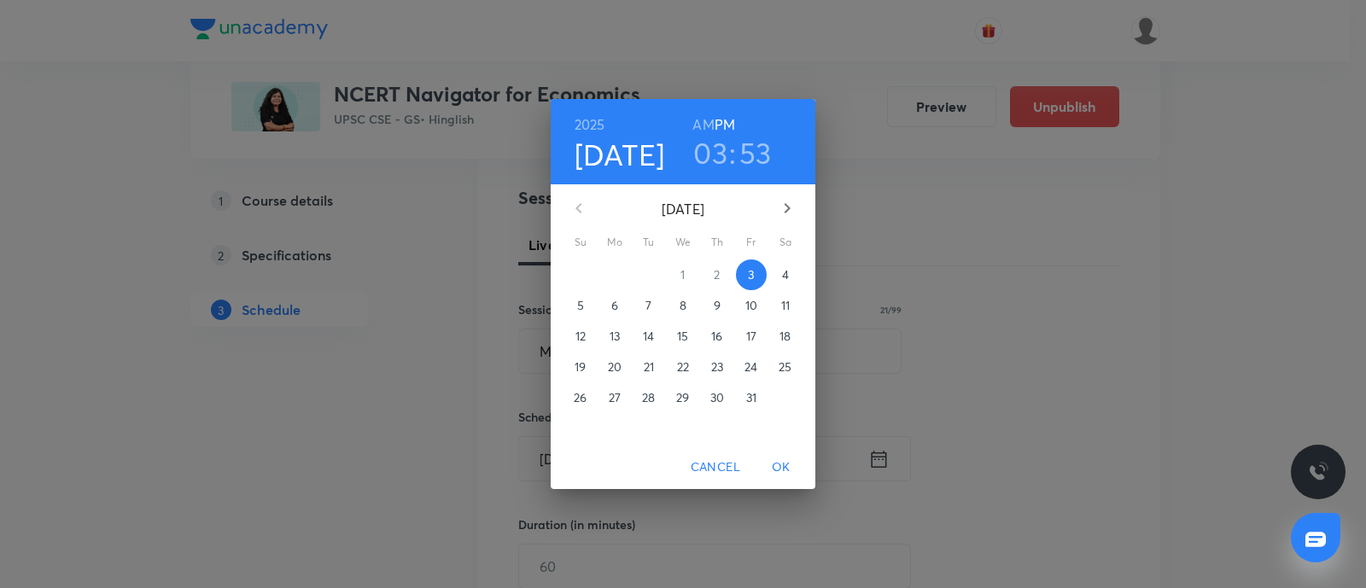
click at [646, 313] on p "7" at bounding box center [649, 305] width 6 height 17
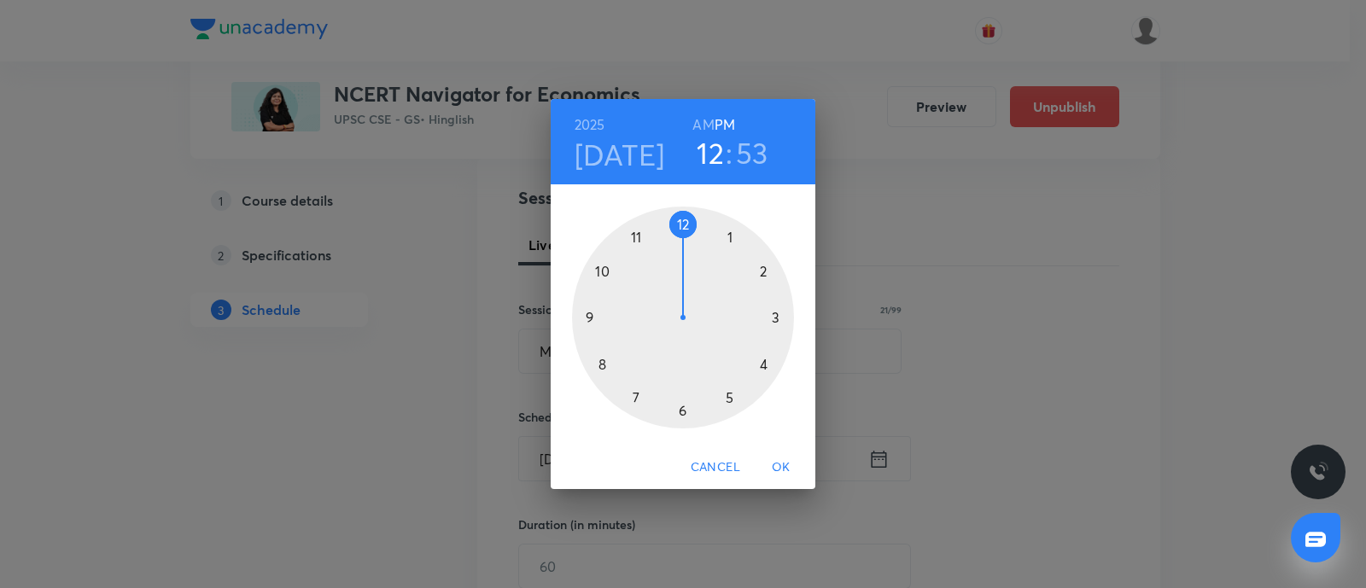
click at [682, 221] on div at bounding box center [683, 318] width 222 height 222
click at [744, 151] on h3 "53" at bounding box center [752, 153] width 32 height 36
drag, startPoint x: 683, startPoint y: 222, endPoint x: 680, endPoint y: 231, distance: 9.2
click at [683, 224] on div at bounding box center [683, 318] width 222 height 222
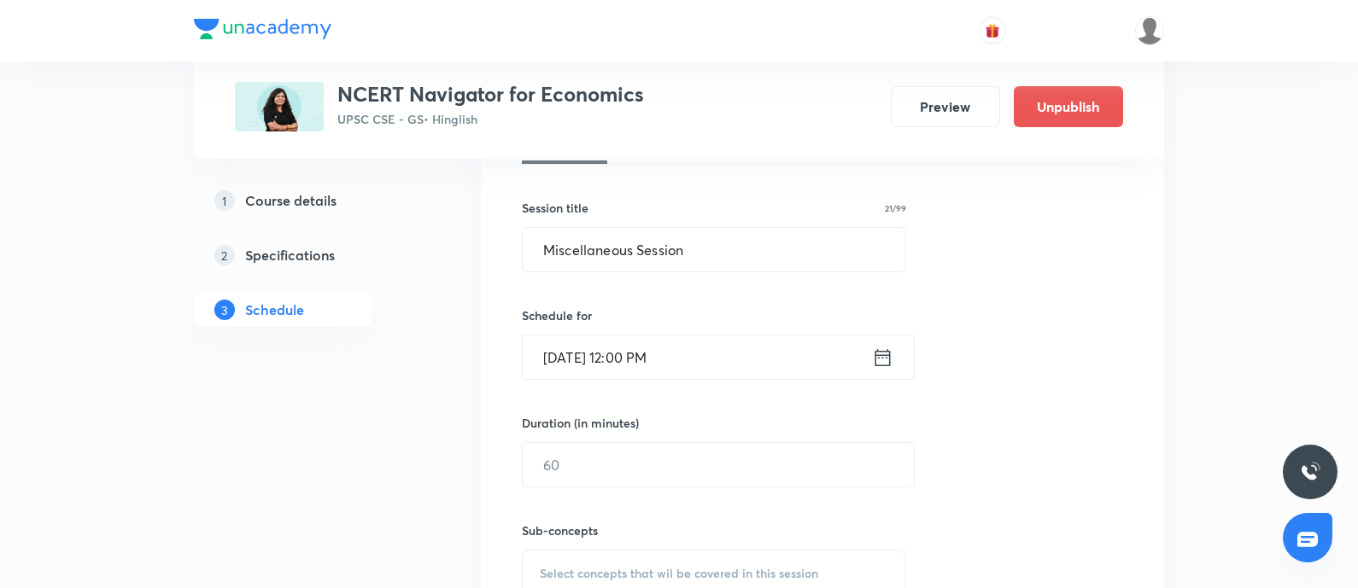
scroll to position [534, 0]
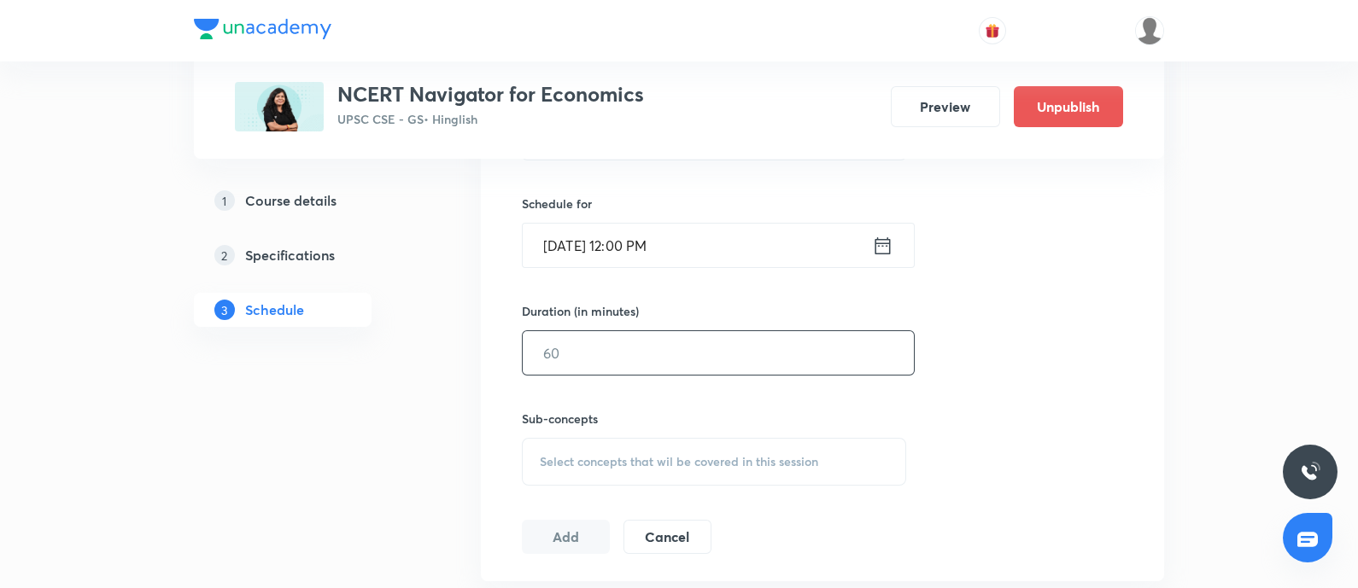
click at [564, 363] on input "text" at bounding box center [718, 353] width 391 height 44
type input "120"
click at [624, 443] on div "Select concepts that wil be covered in this session" at bounding box center [714, 462] width 384 height 48
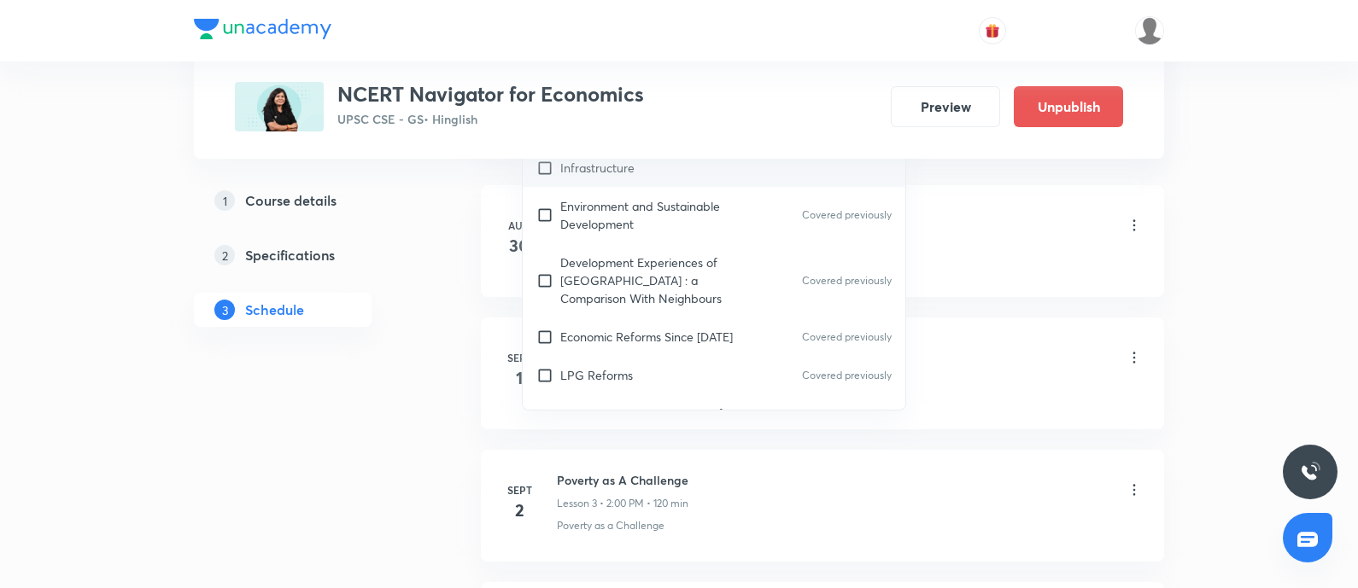
scroll to position [974, 0]
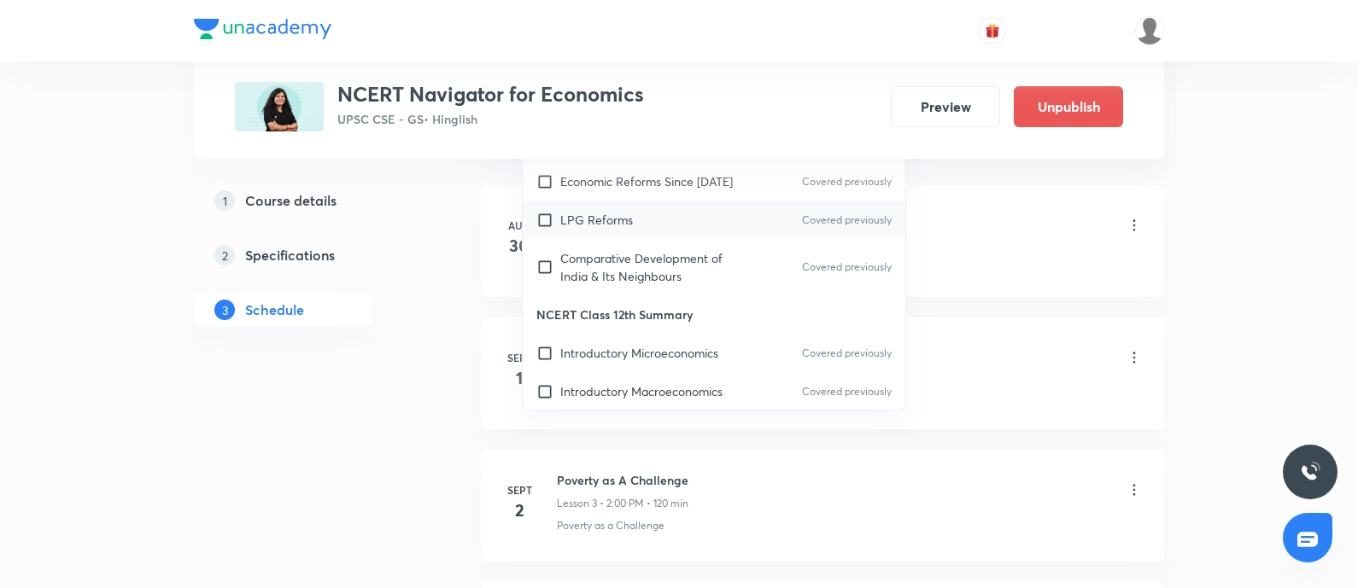
drag, startPoint x: 645, startPoint y: 272, endPoint x: 632, endPoint y: 239, distance: 35.7
click at [643, 271] on p "Comparative Development of India & Its Neighbours" at bounding box center [646, 267] width 172 height 36
checkbox input "true"
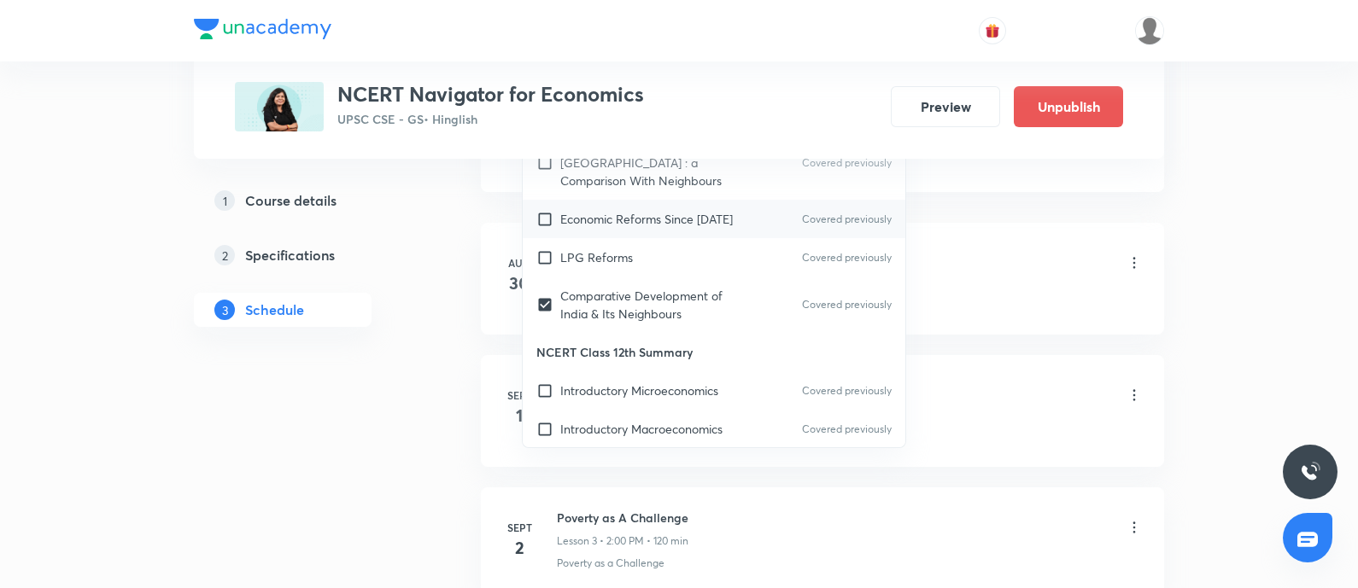
drag, startPoint x: 619, startPoint y: 263, endPoint x: 618, endPoint y: 237, distance: 26.5
click at [619, 261] on div "LPG Reforms Covered previously" at bounding box center [714, 257] width 383 height 38
checkbox input "true"
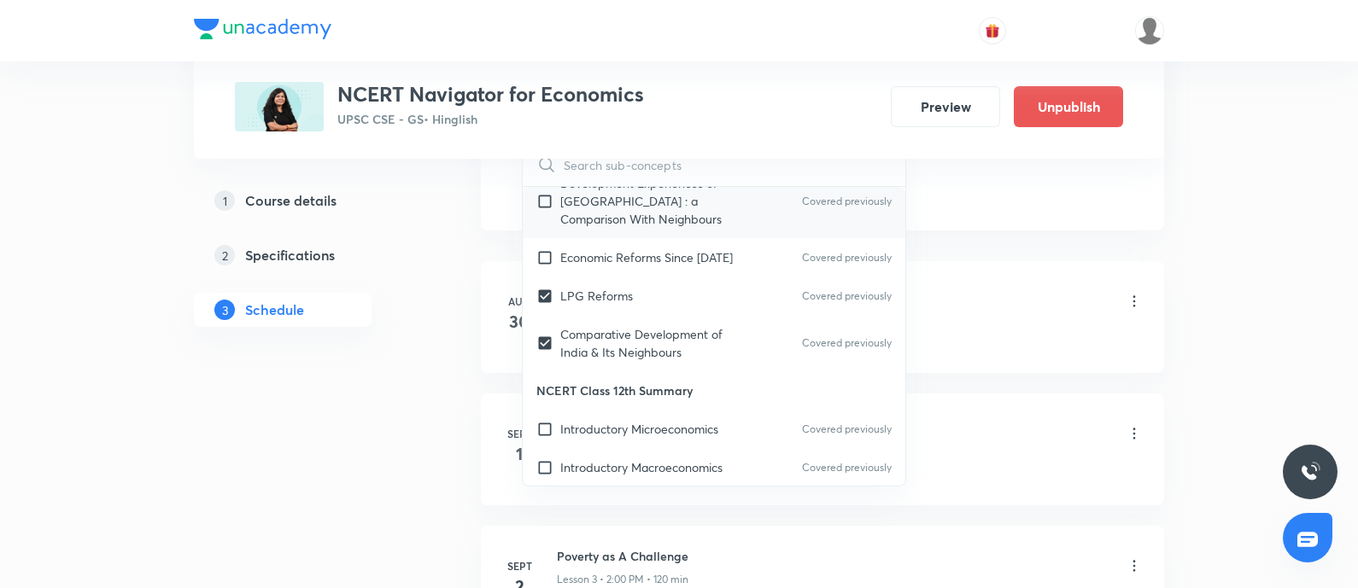
click at [612, 215] on p "Development Experiences of [GEOGRAPHIC_DATA] : a Comparison With Neighbours" at bounding box center [646, 201] width 172 height 54
checkbox input "true"
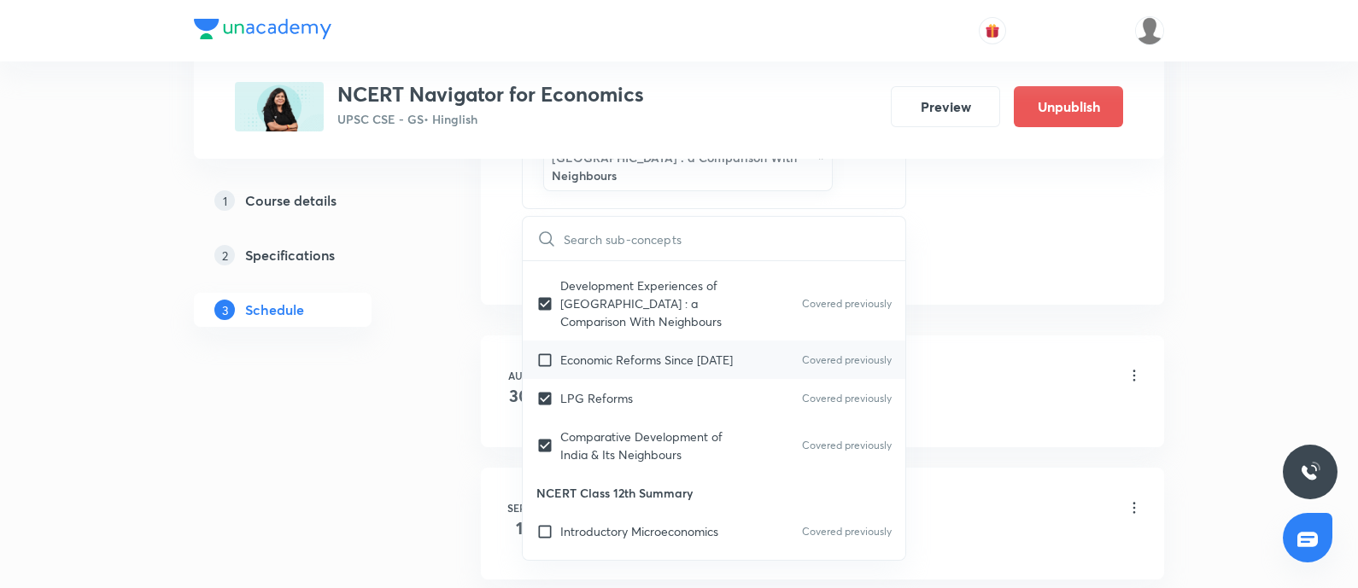
scroll to position [867, 0]
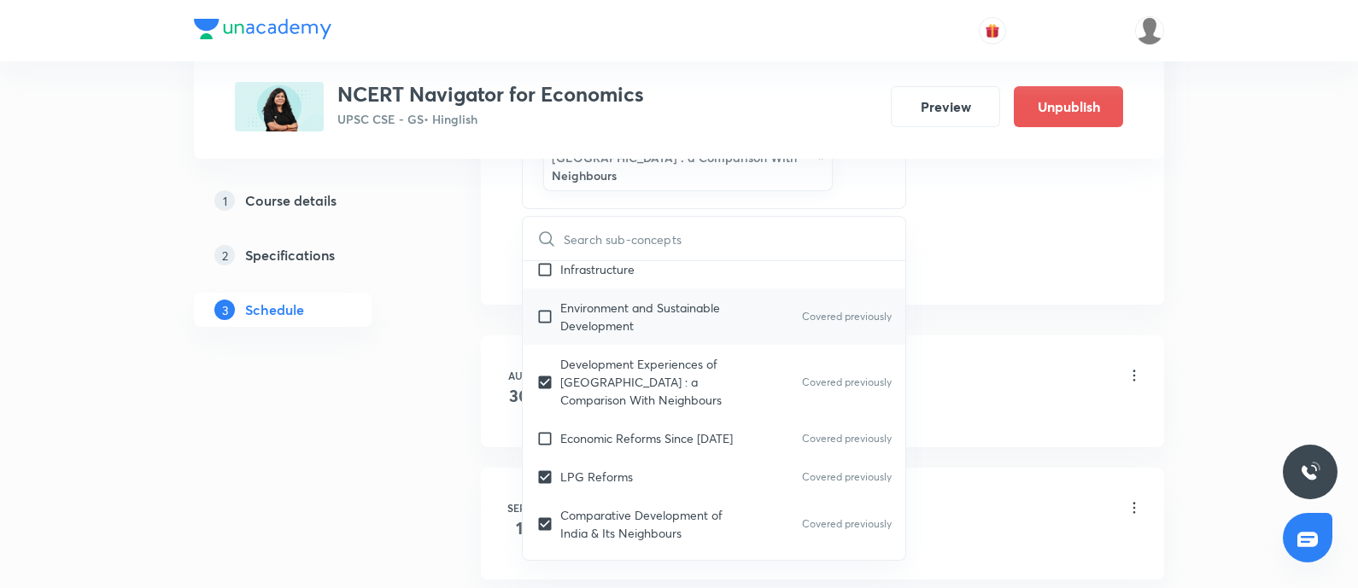
click at [629, 301] on p "Environment and Sustainable Development" at bounding box center [646, 317] width 172 height 36
checkbox input "true"
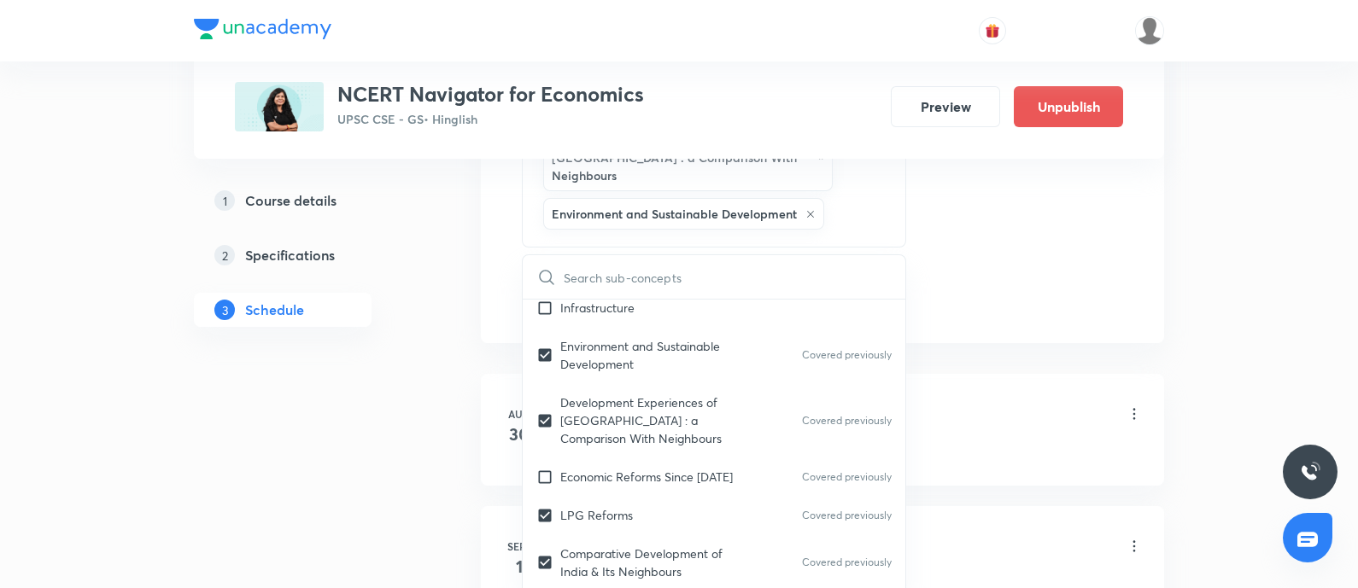
drag, startPoint x: 278, startPoint y: 342, endPoint x: 311, endPoint y: 348, distance: 34.0
click at [278, 341] on div "1 Course details 2 Specifications 3 Schedule" at bounding box center [310, 266] width 232 height 164
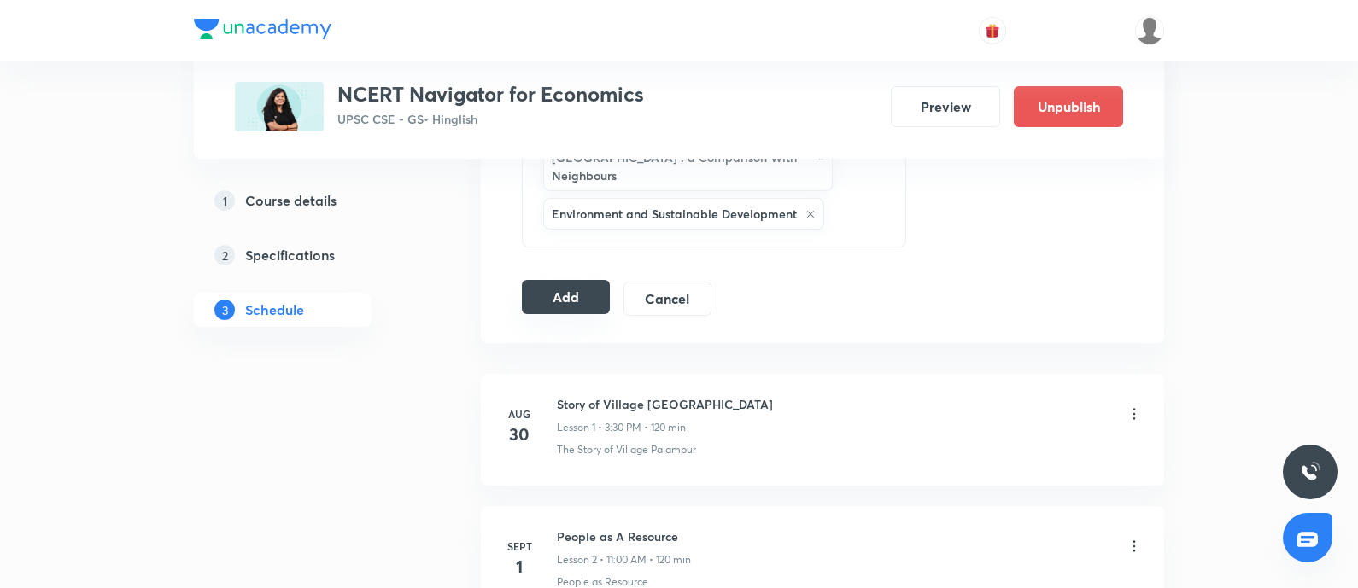
click at [568, 280] on button "Add" at bounding box center [566, 297] width 88 height 34
